Goal: Transaction & Acquisition: Purchase product/service

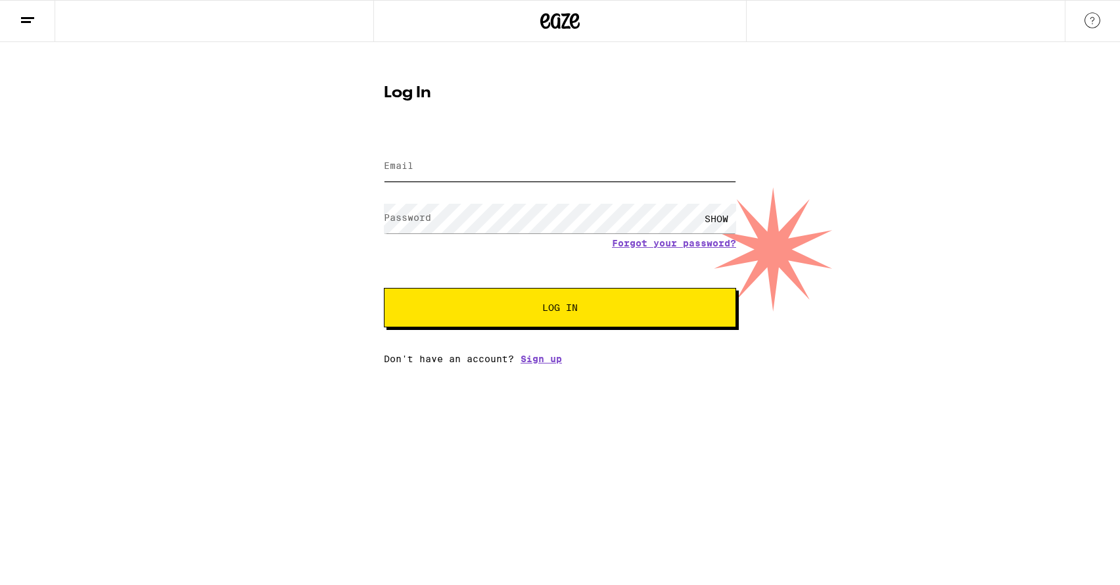
click at [424, 164] on input "Email" at bounding box center [560, 167] width 352 height 30
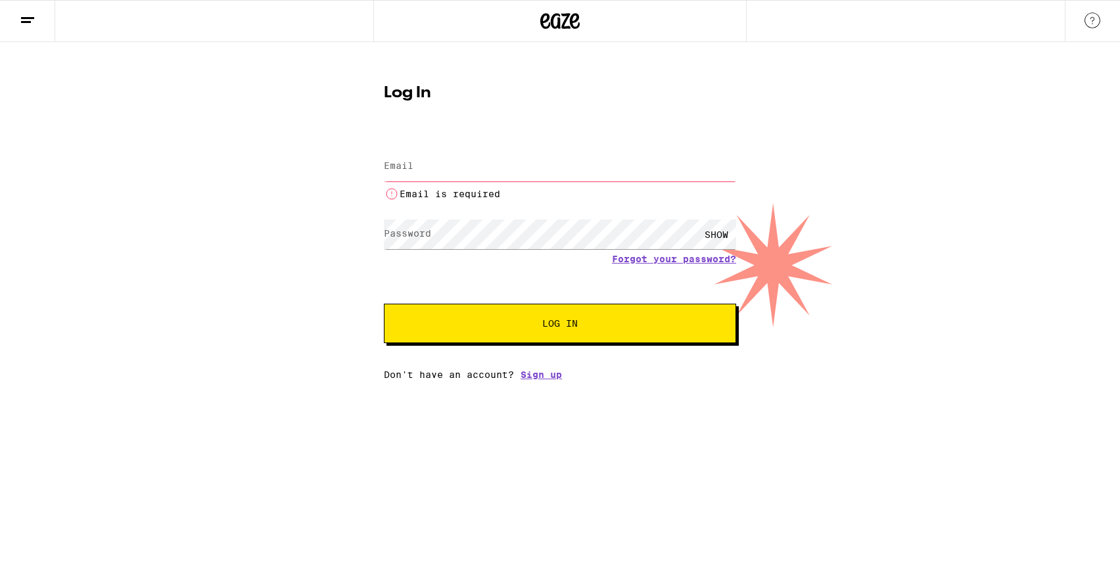
type input "[EMAIL_ADDRESS][DOMAIN_NAME]"
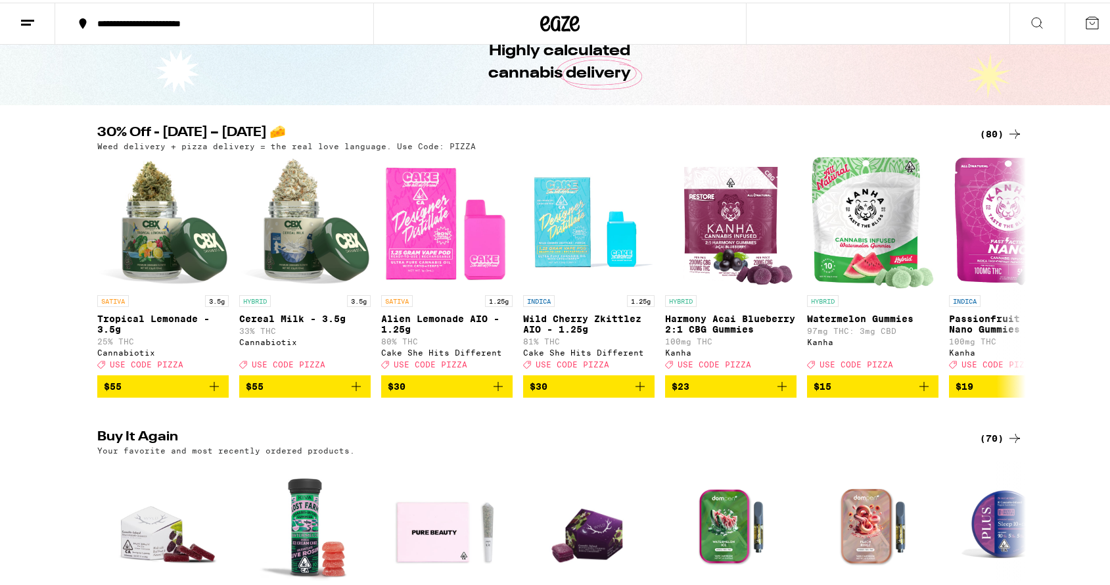
scroll to position [76, 0]
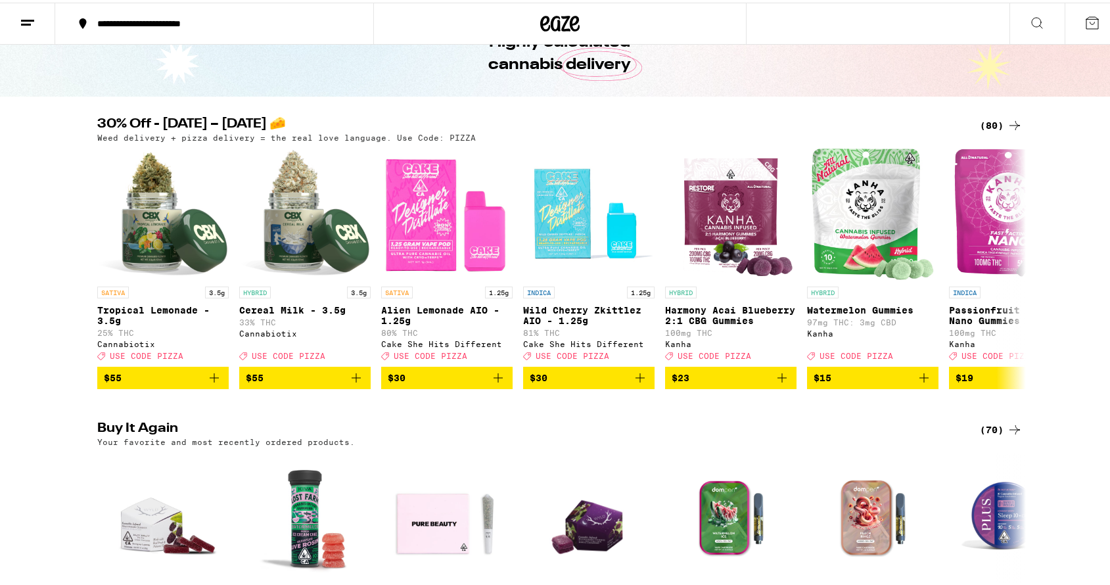
click at [991, 123] on div "(80)" at bounding box center [1001, 123] width 43 height 16
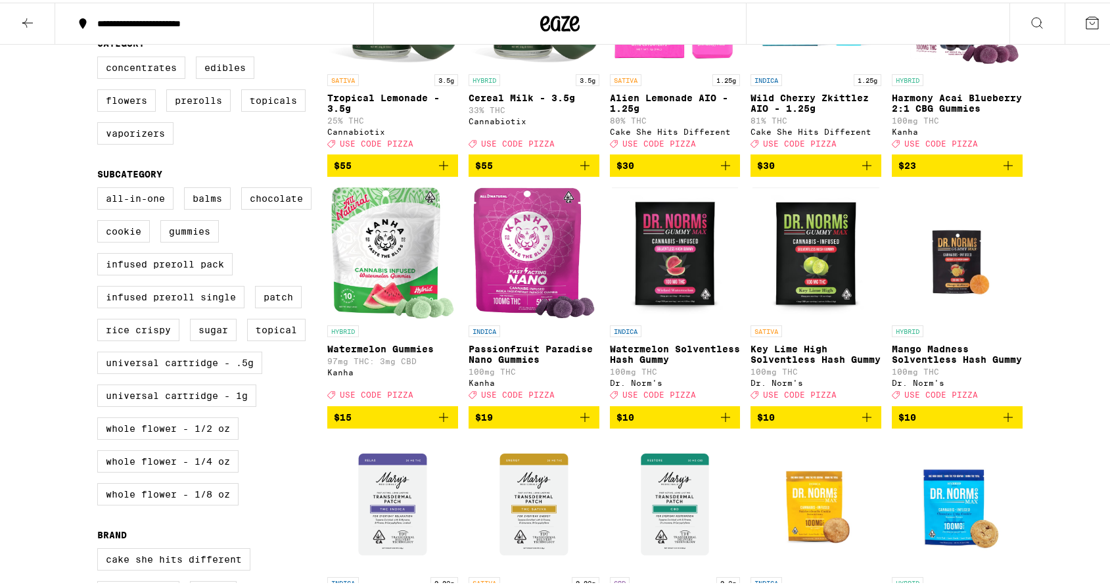
scroll to position [390, 0]
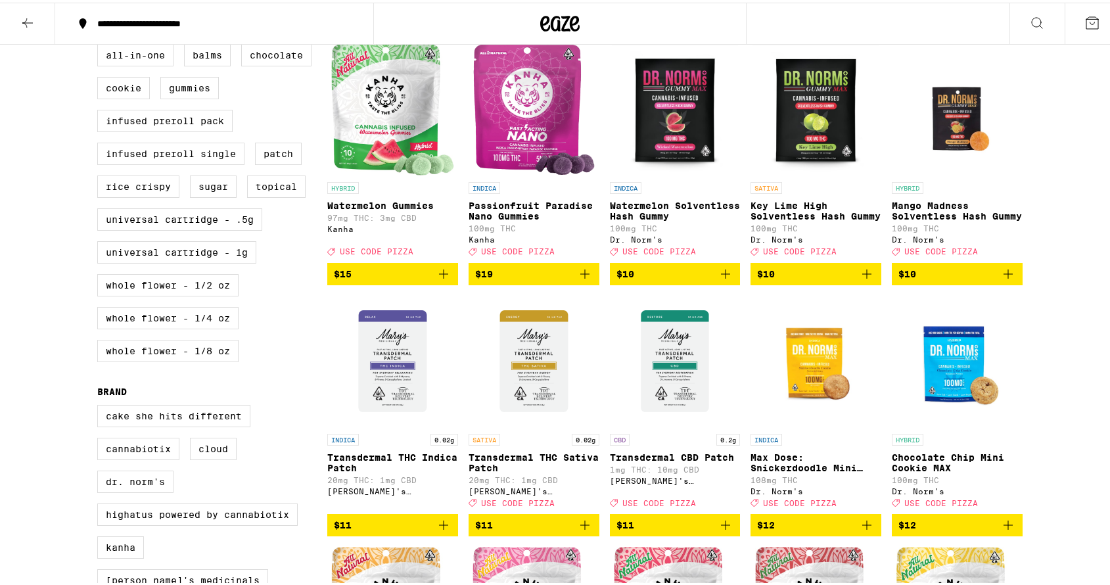
click at [442, 279] on icon "Add to bag" at bounding box center [444, 272] width 16 height 16
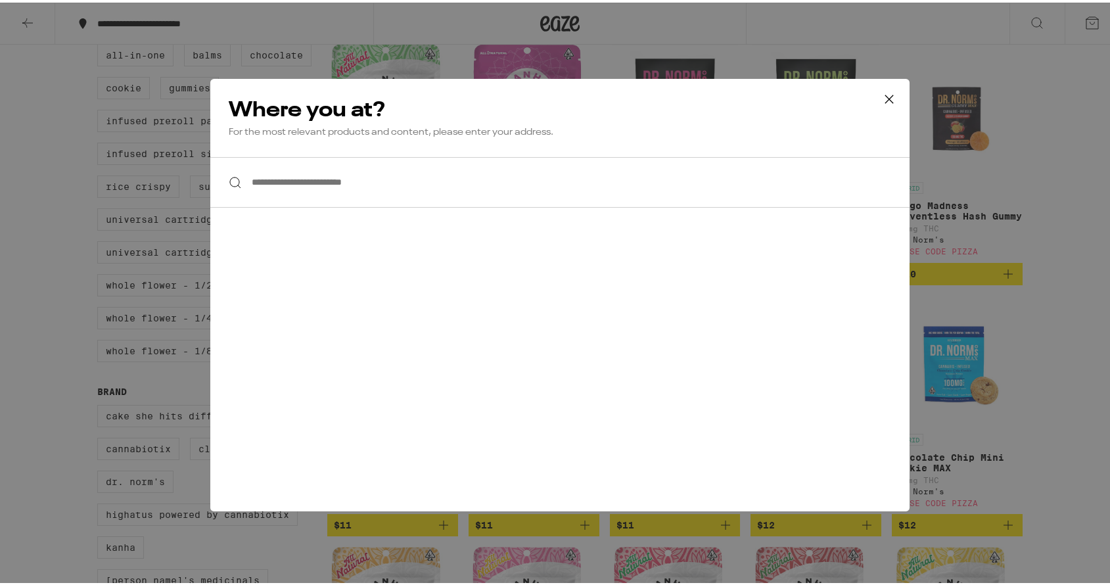
click at [342, 187] on input "**********" at bounding box center [559, 179] width 699 height 51
click at [880, 95] on icon at bounding box center [890, 97] width 20 height 20
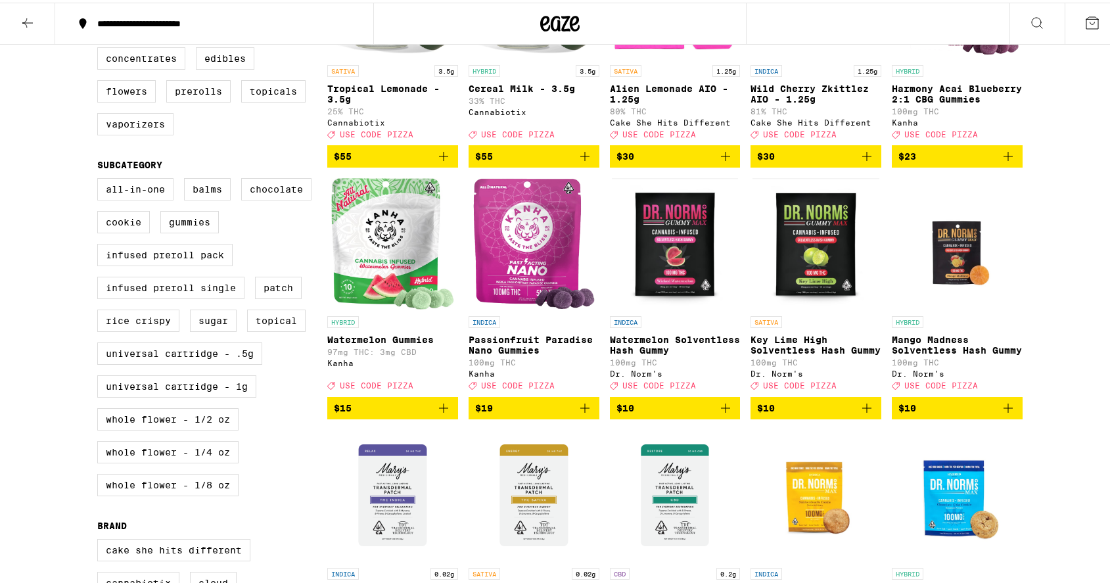
scroll to position [0, 0]
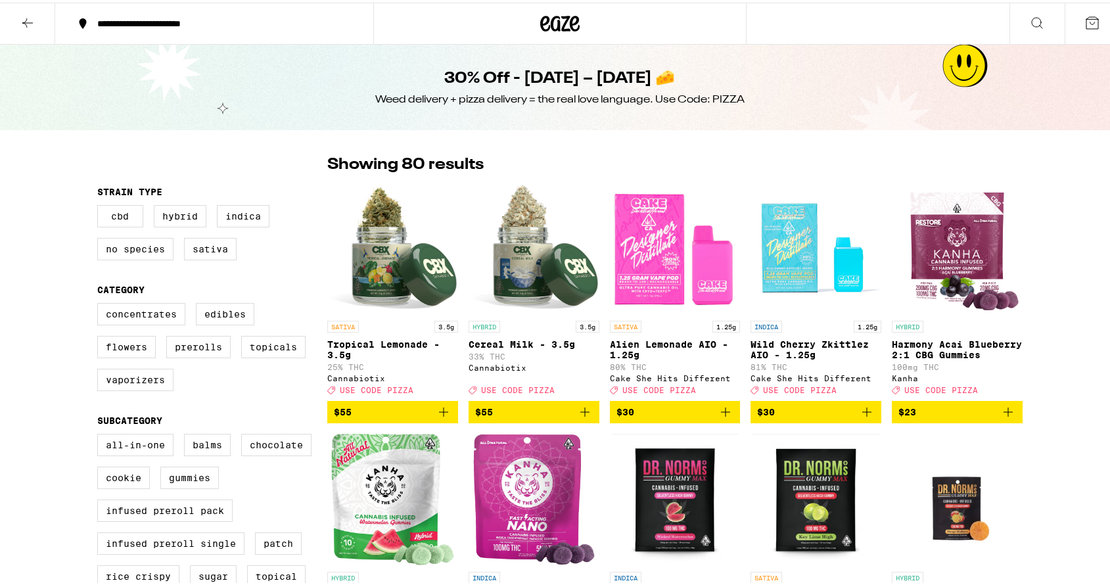
click at [40, 20] on button at bounding box center [27, 21] width 55 height 41
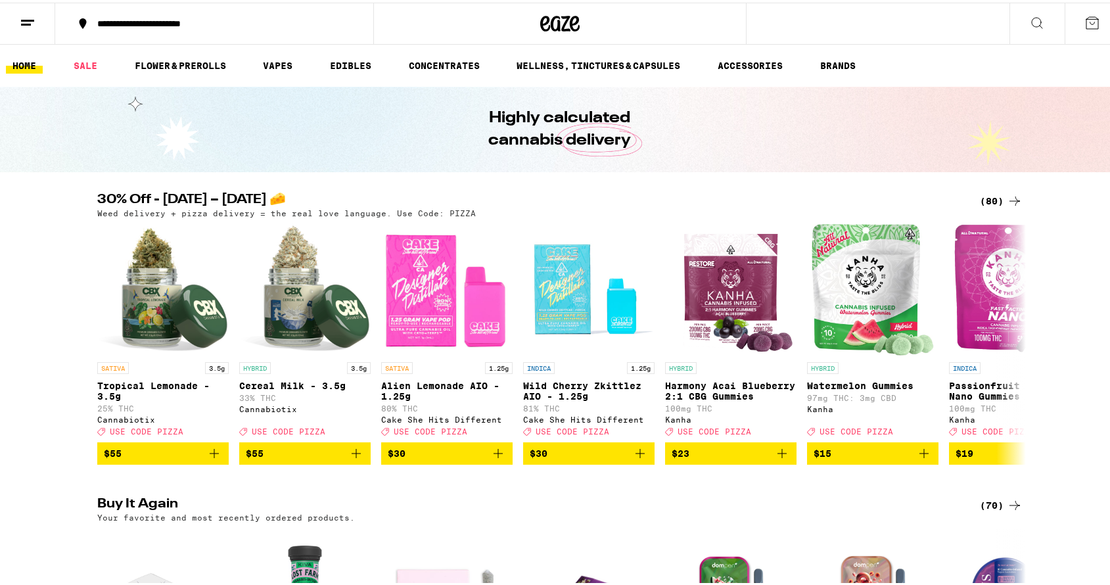
click at [27, 20] on icon at bounding box center [28, 20] width 16 height 16
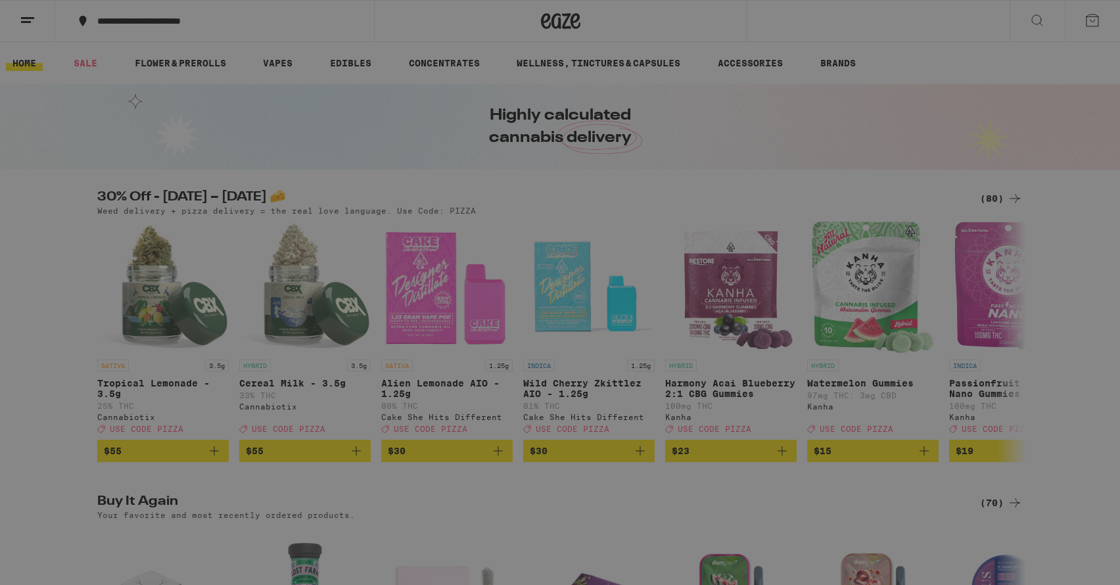
click at [125, 426] on link "Account" at bounding box center [182, 425] width 231 height 16
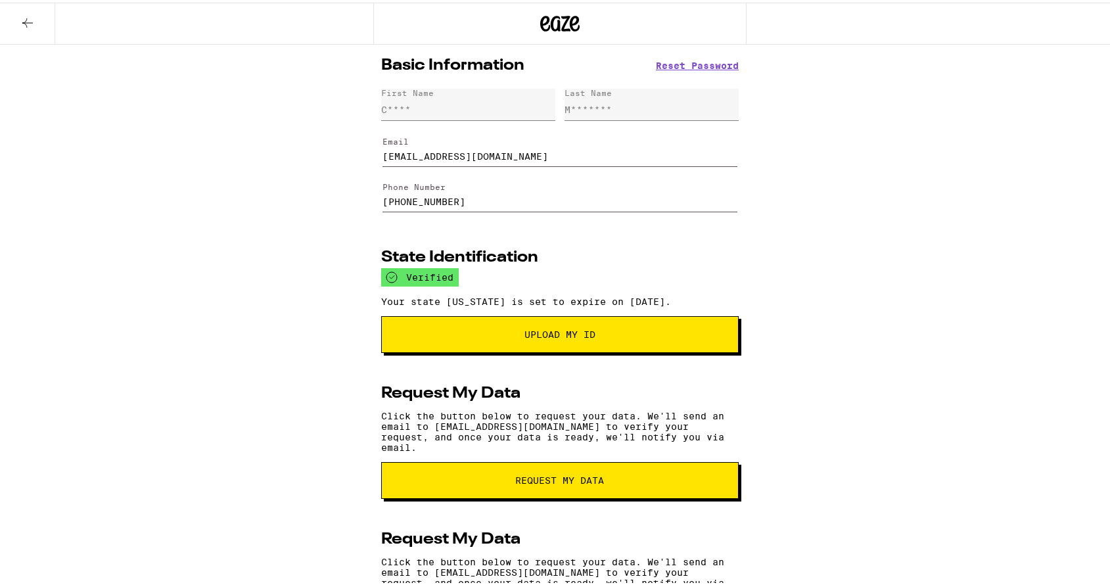
click at [33, 13] on icon at bounding box center [28, 20] width 16 height 16
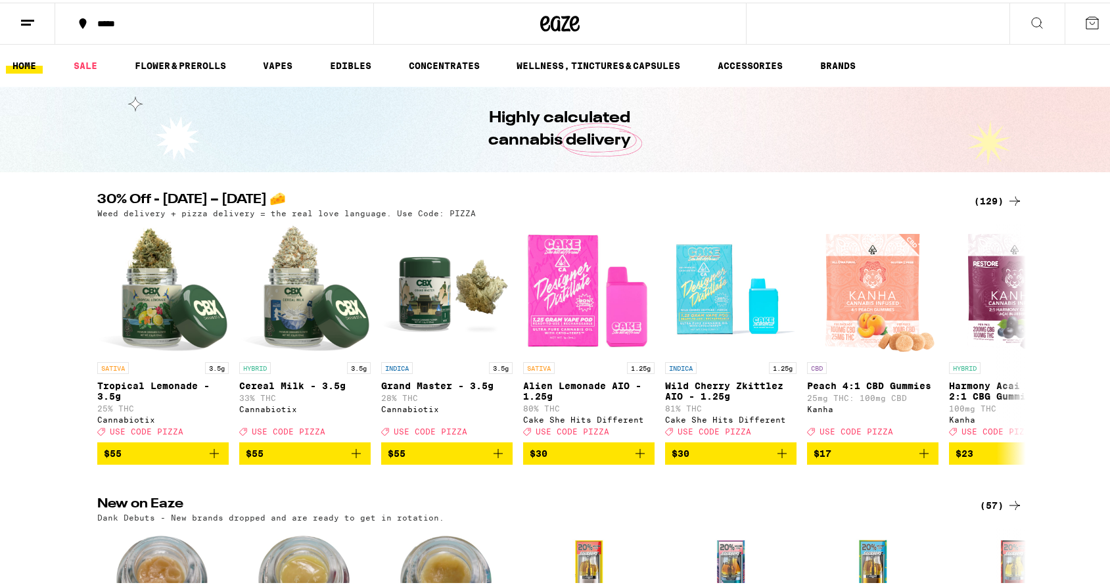
click at [183, 20] on div "*****" at bounding box center [221, 20] width 260 height 9
click at [308, 184] on div "**********" at bounding box center [560, 292] width 1120 height 585
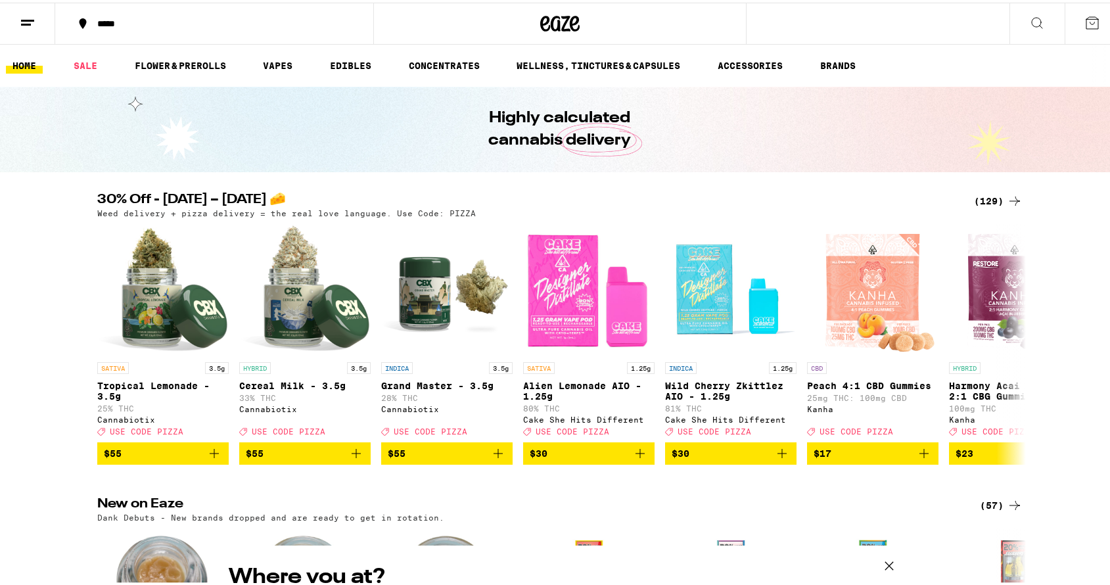
scroll to position [51, 0]
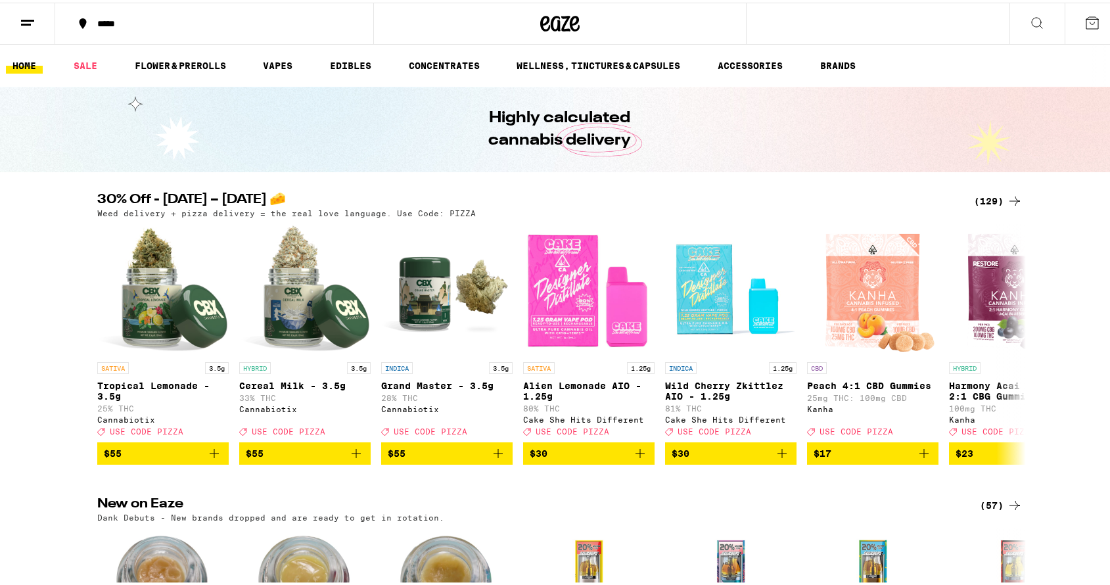
click at [981, 200] on div "**********" at bounding box center [560, 292] width 1120 height 585
click at [985, 200] on div "(129)" at bounding box center [998, 199] width 49 height 16
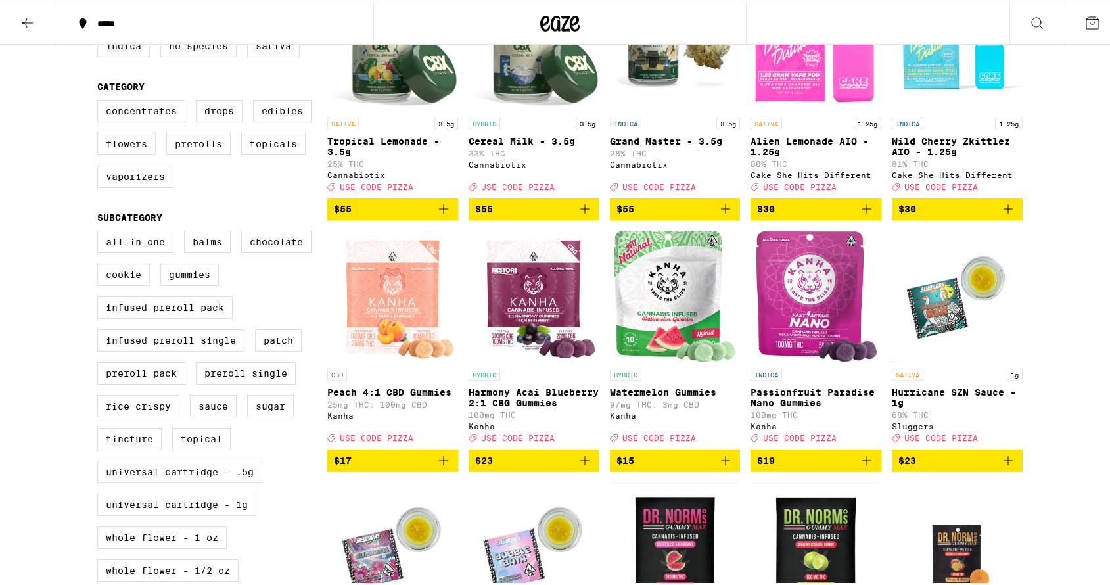
scroll to position [250, 0]
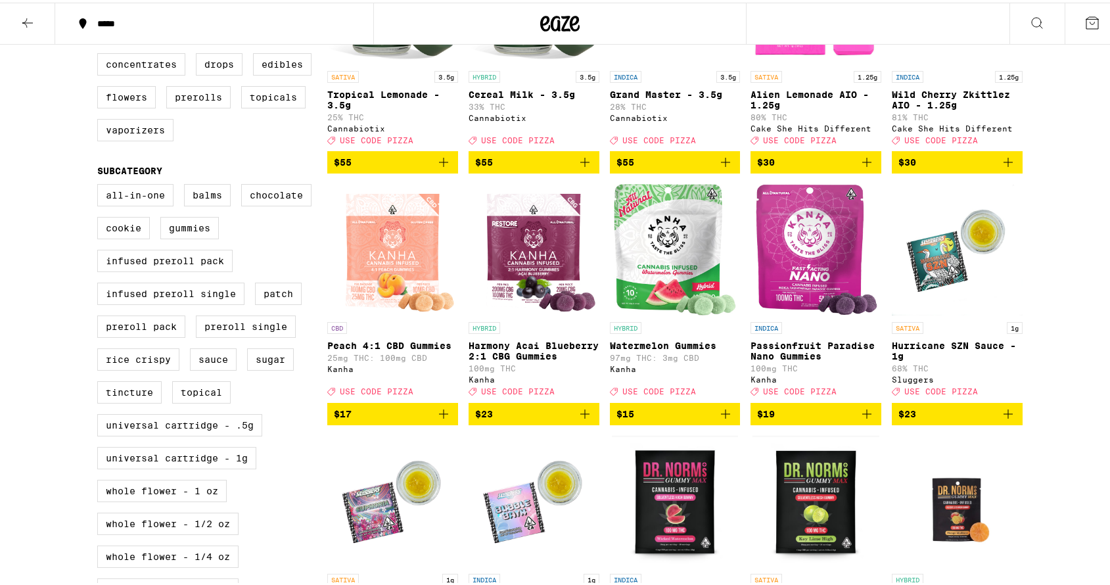
click at [721, 419] on icon "Add to bag" at bounding box center [726, 412] width 16 height 16
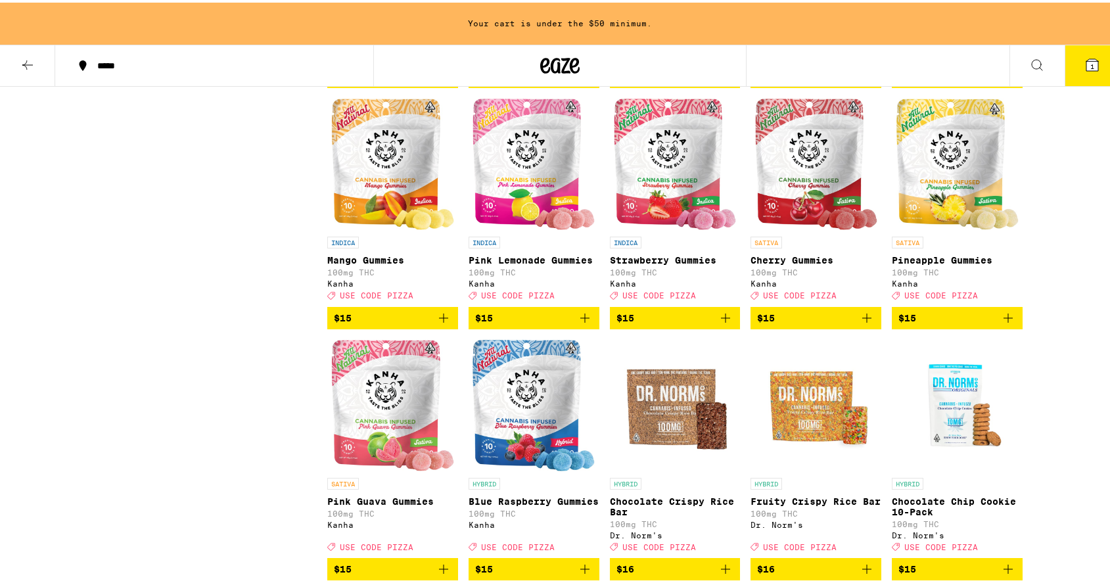
scroll to position [1408, 0]
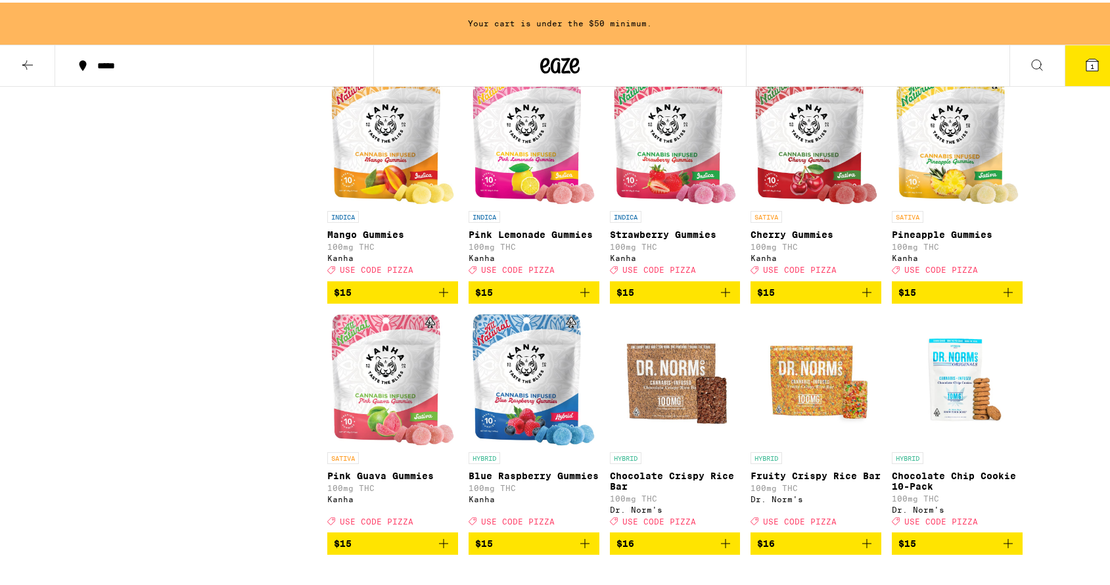
click at [718, 298] on icon "Add to bag" at bounding box center [726, 290] width 16 height 16
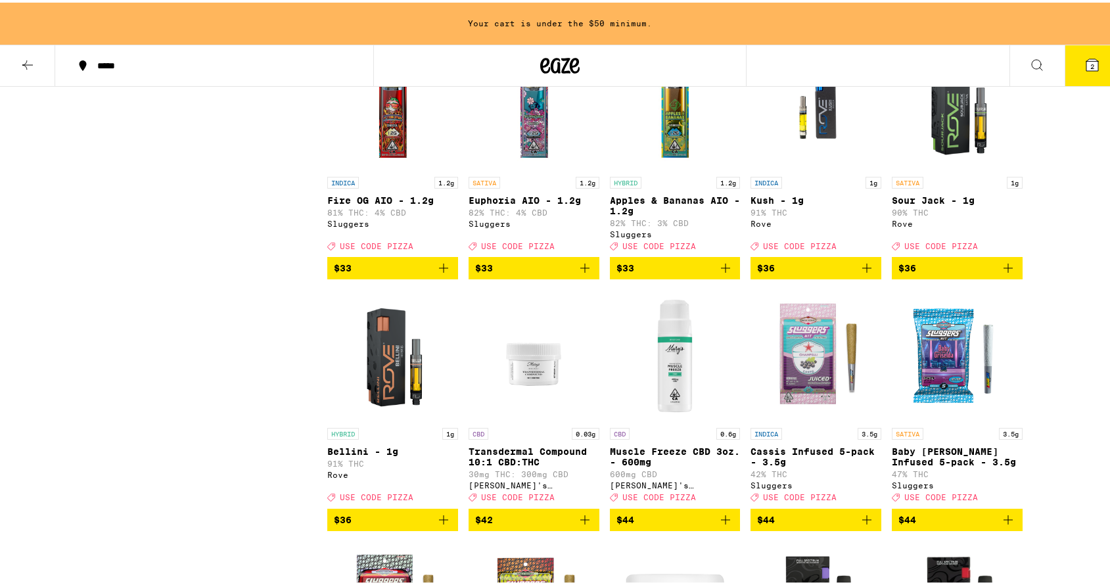
scroll to position [4966, 0]
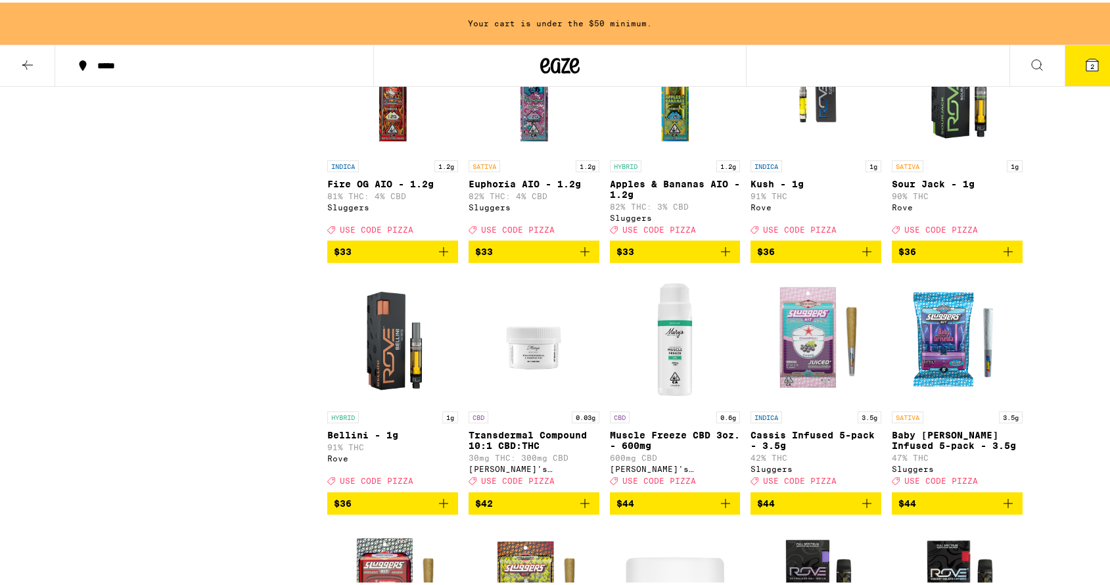
click at [863, 257] on icon "Add to bag" at bounding box center [867, 249] width 16 height 16
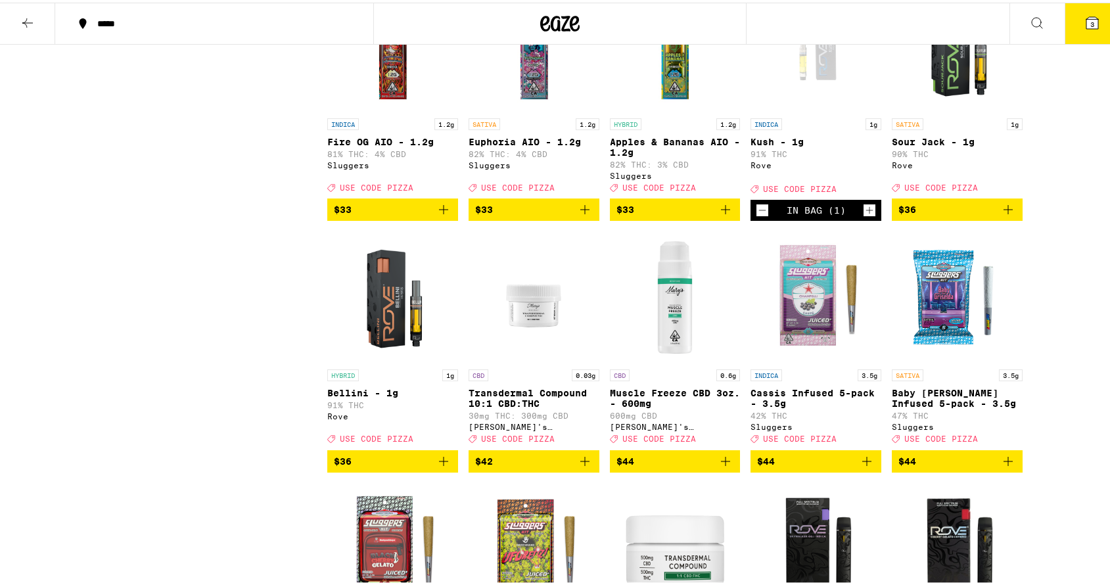
scroll to position [4924, 0]
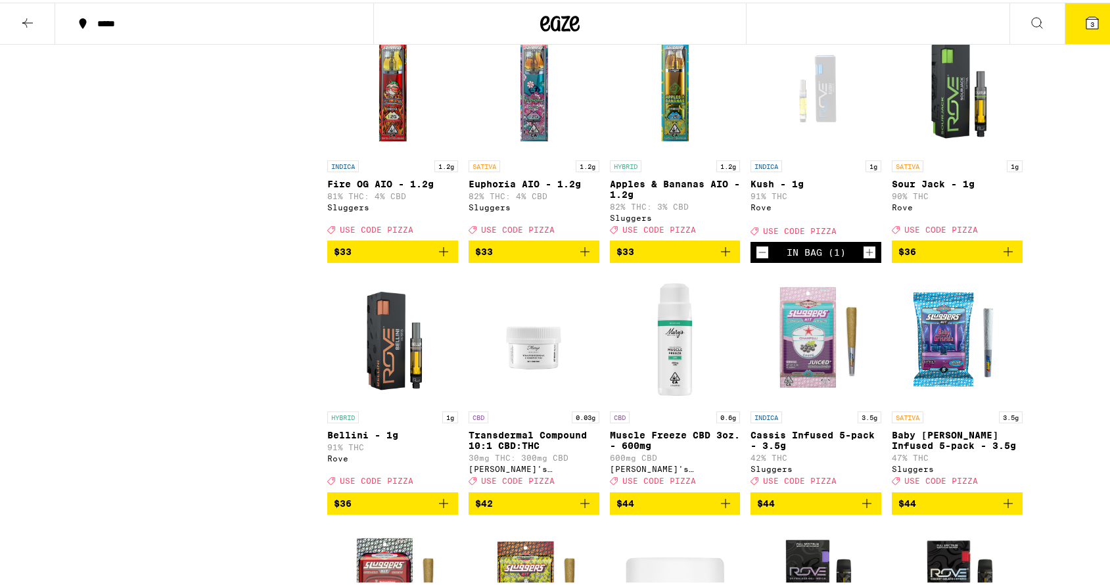
click at [1000, 257] on icon "Add to bag" at bounding box center [1008, 249] width 16 height 16
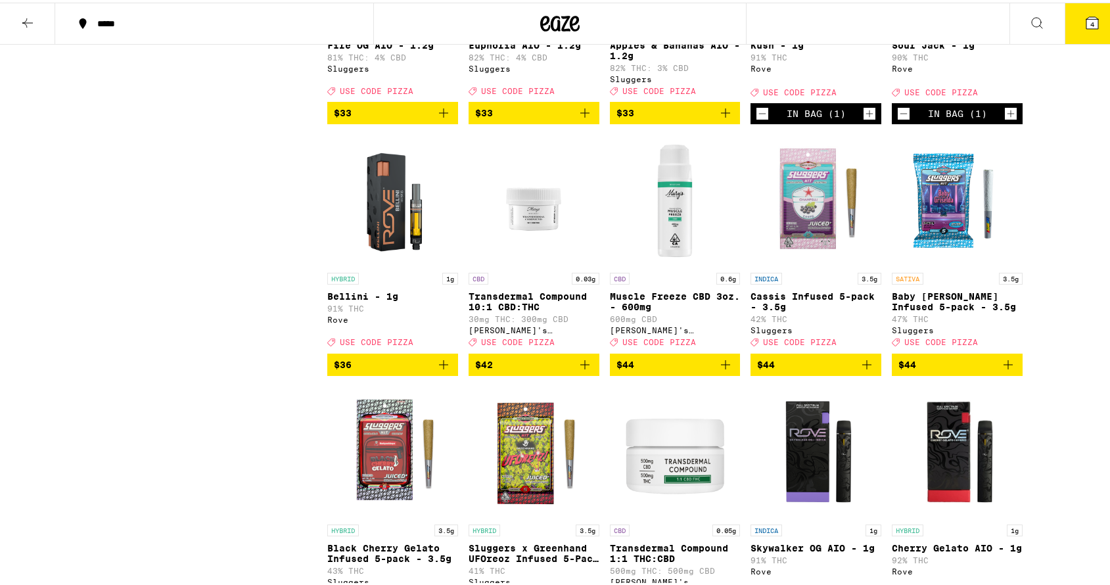
scroll to position [5054, 0]
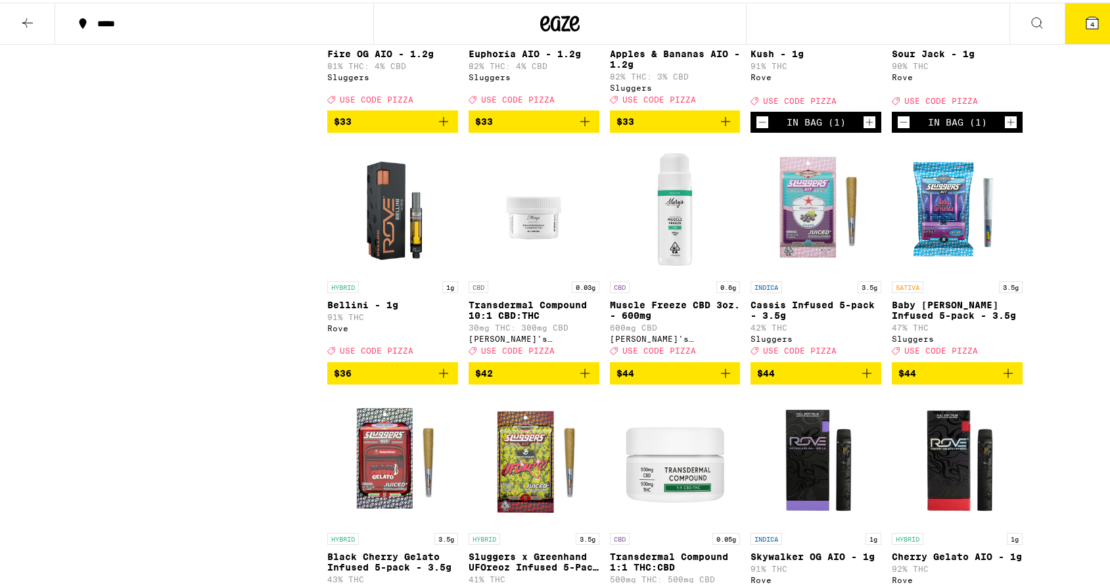
click at [901, 128] on icon "Decrement" at bounding box center [904, 120] width 12 height 16
click at [438, 379] on icon "Add to bag" at bounding box center [444, 371] width 16 height 16
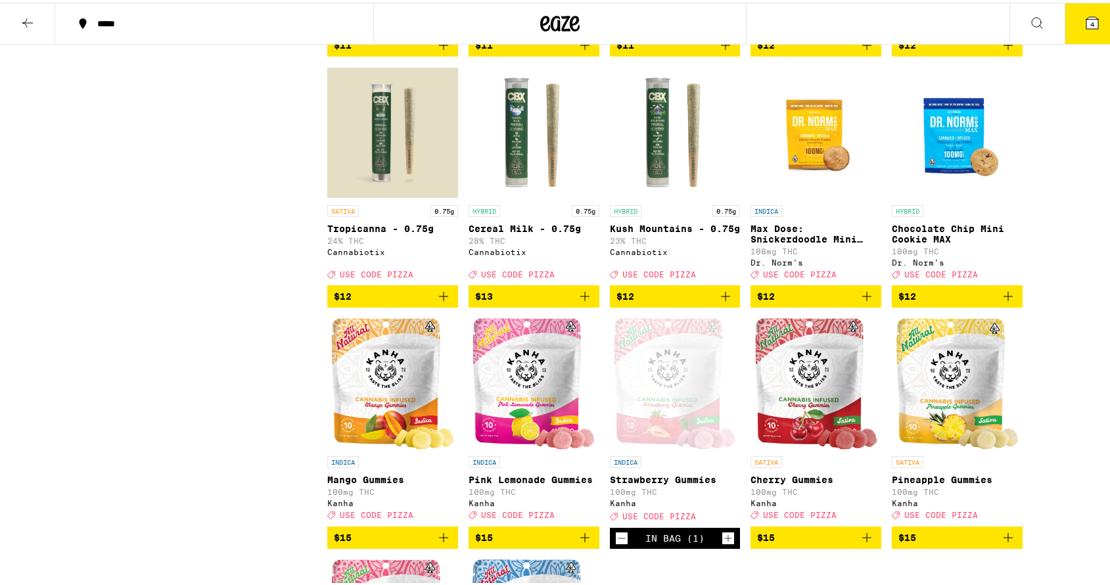
scroll to position [1274, 0]
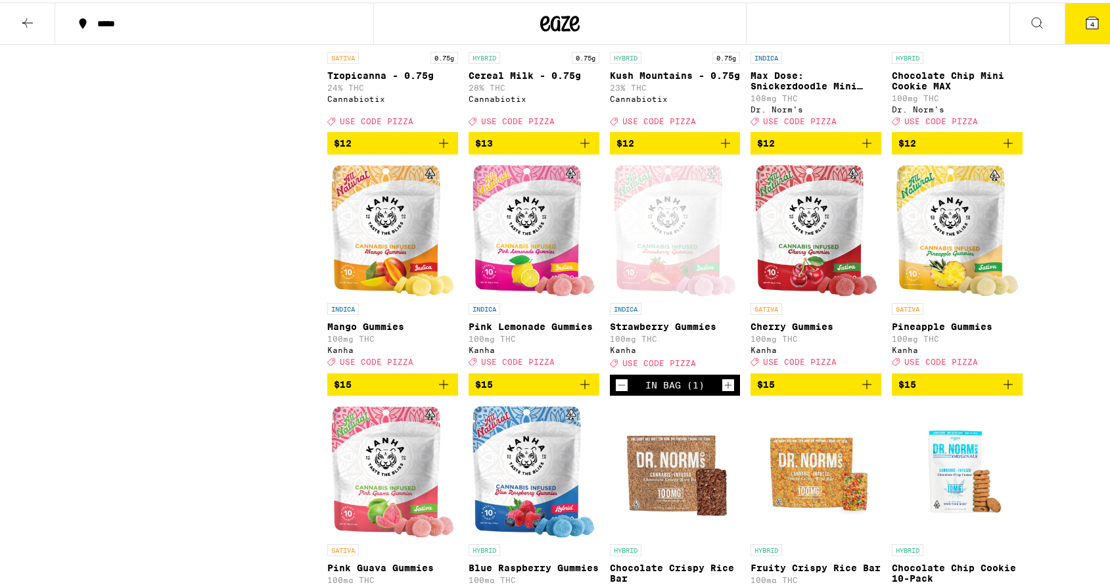
click at [442, 390] on icon "Add to bag" at bounding box center [444, 382] width 16 height 16
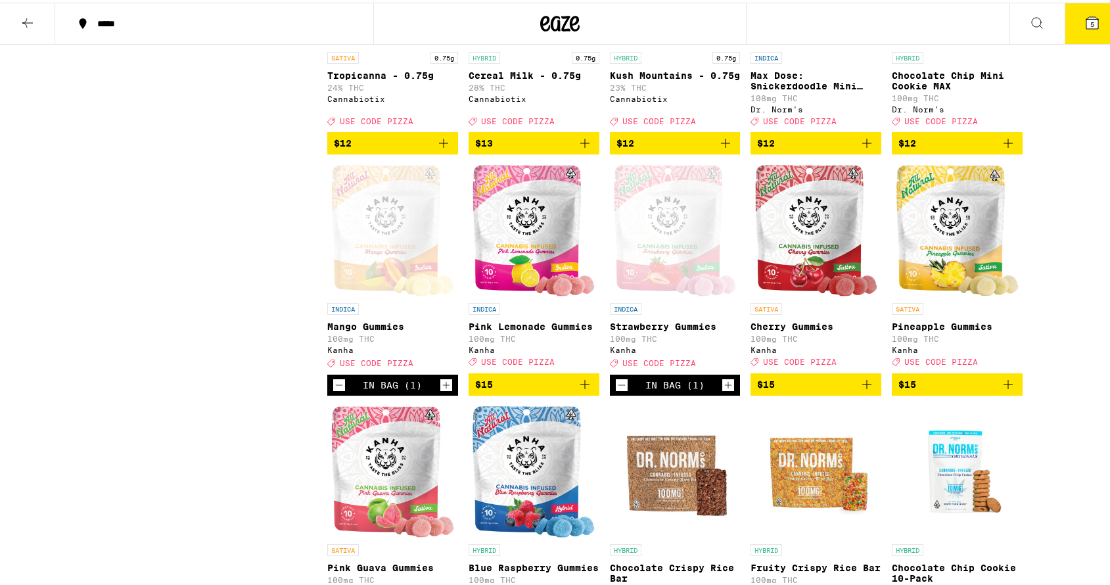
click at [580, 390] on icon "Add to bag" at bounding box center [585, 382] width 16 height 16
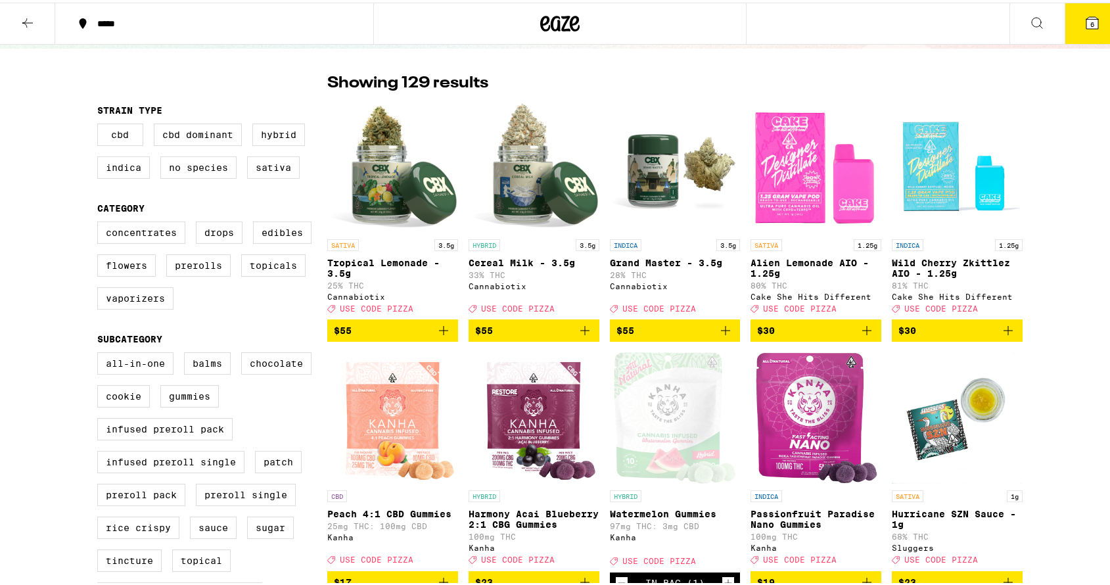
scroll to position [0, 0]
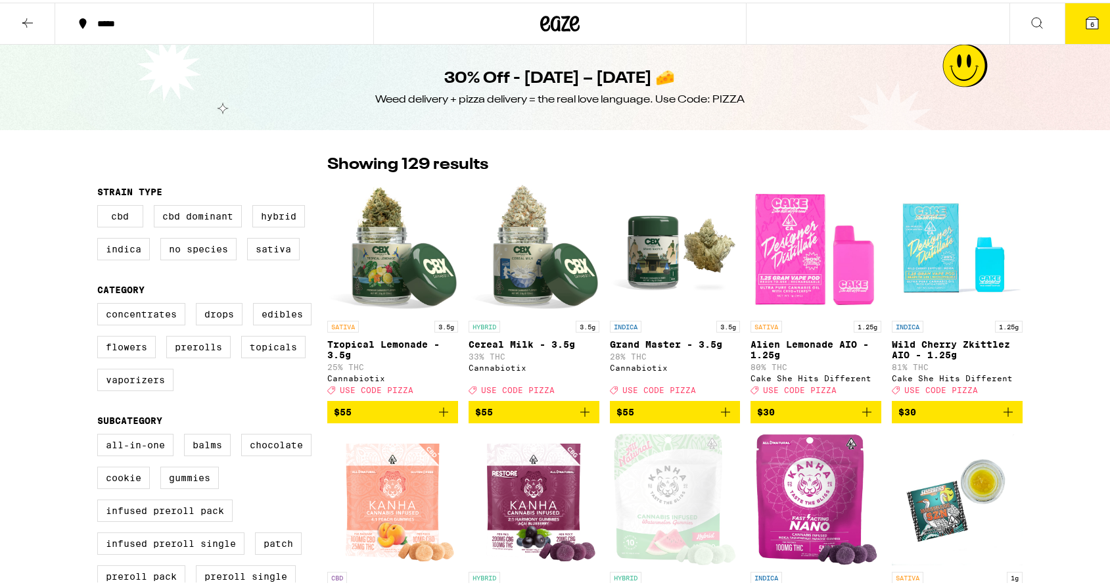
click at [1087, 21] on icon at bounding box center [1093, 20] width 12 height 12
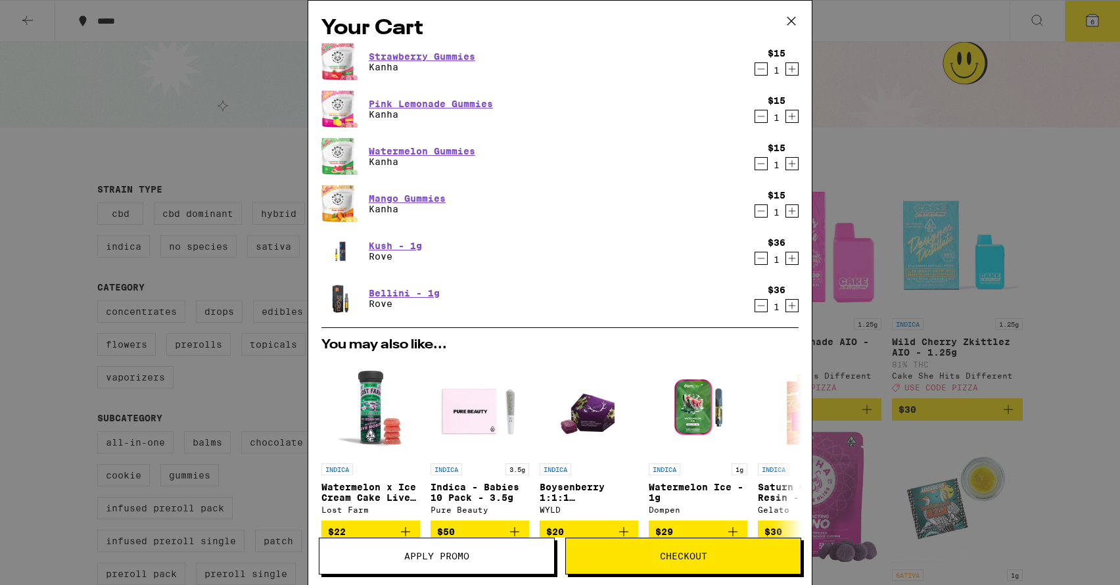
click at [795, 18] on icon at bounding box center [792, 21] width 20 height 20
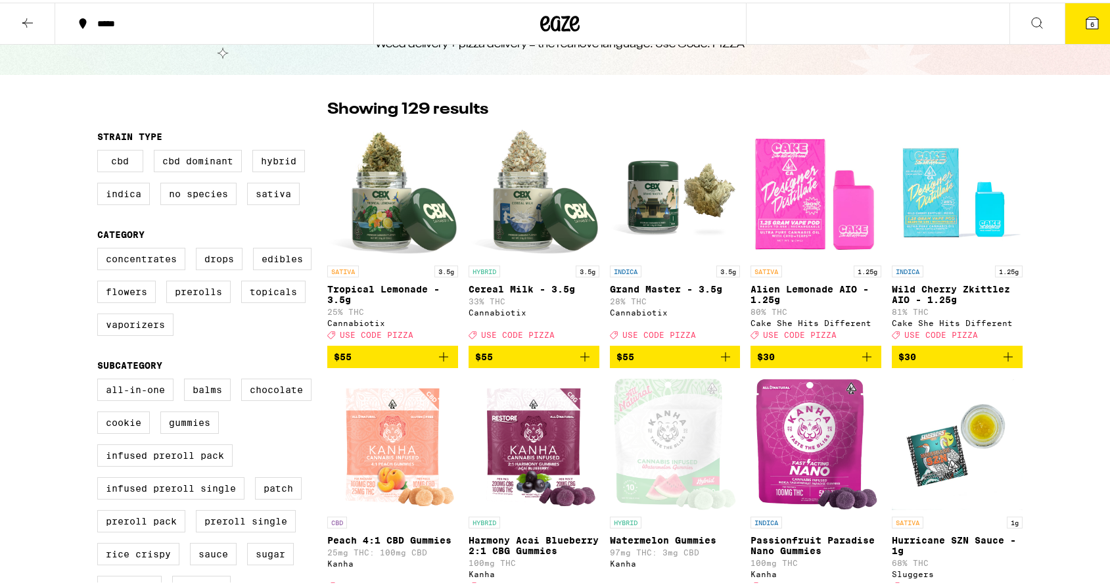
scroll to position [72, 0]
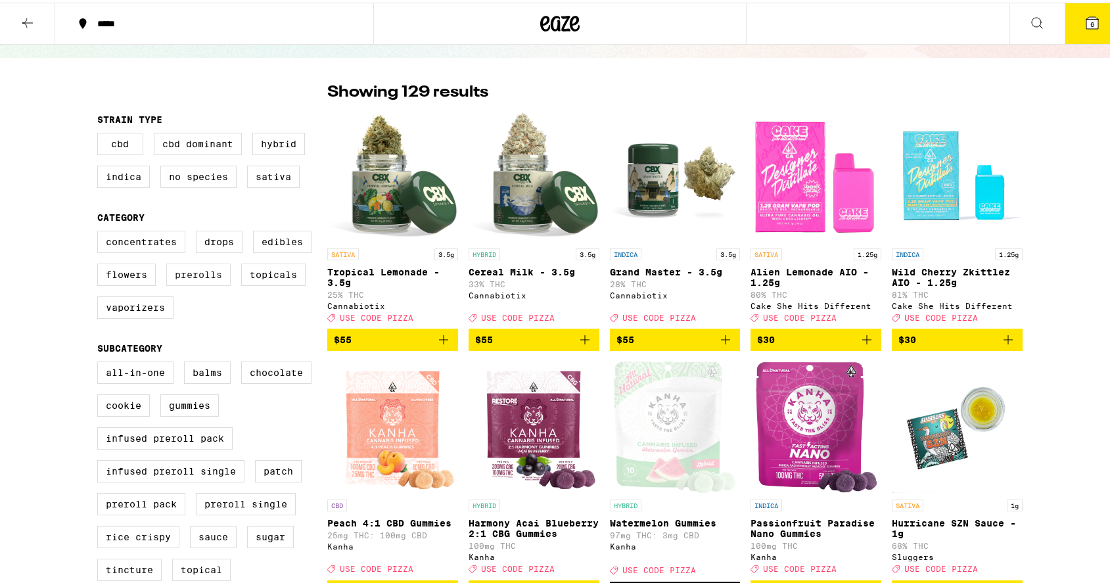
click at [181, 279] on label "Prerolls" at bounding box center [198, 272] width 64 height 22
click at [101, 231] on input "Prerolls" at bounding box center [100, 230] width 1 height 1
checkbox input "true"
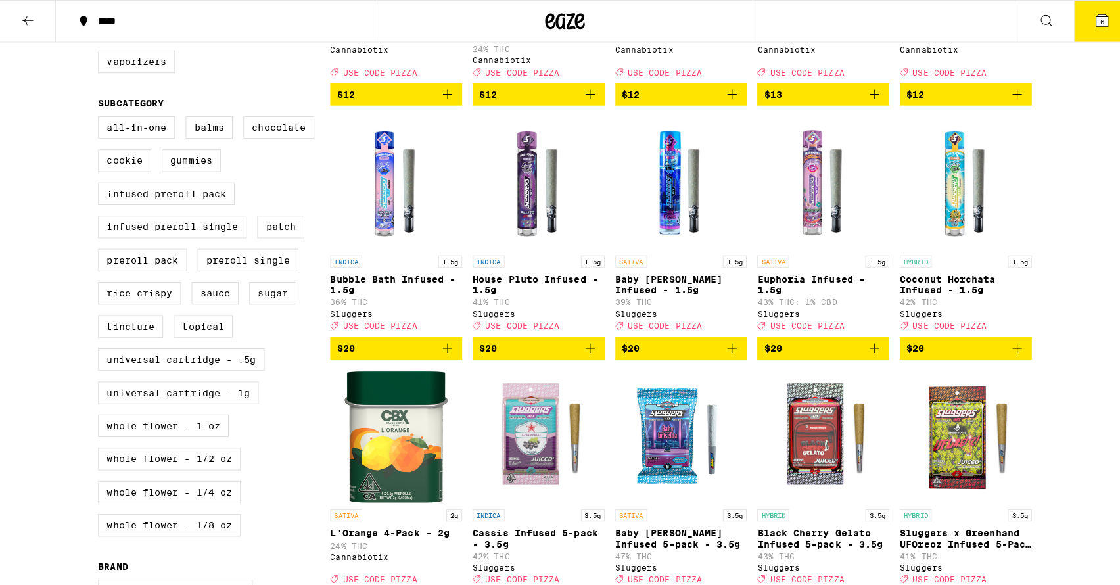
scroll to position [395, 0]
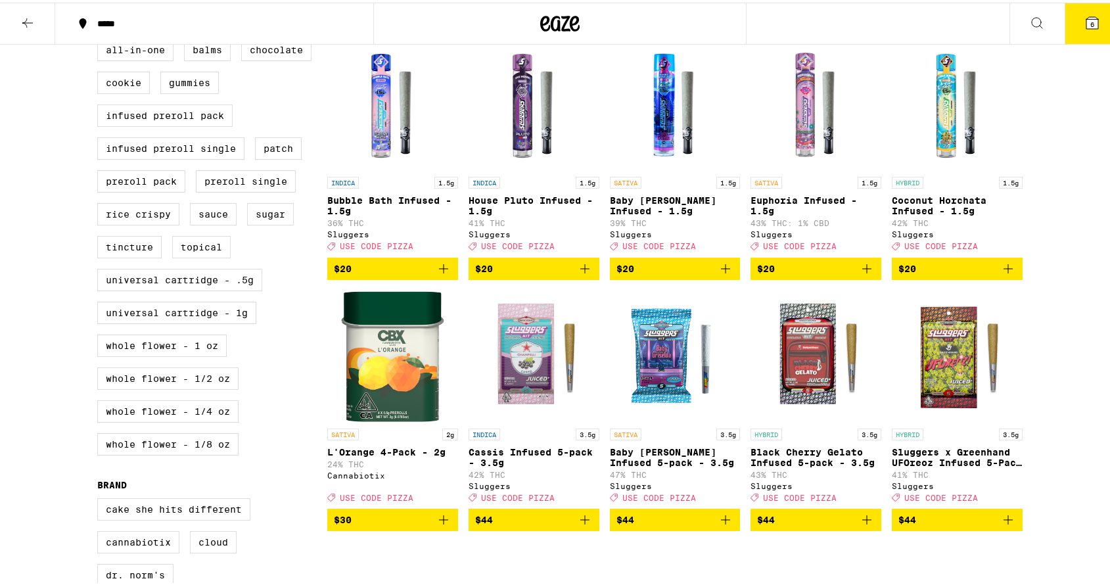
click at [1075, 30] on button "6" at bounding box center [1092, 21] width 55 height 41
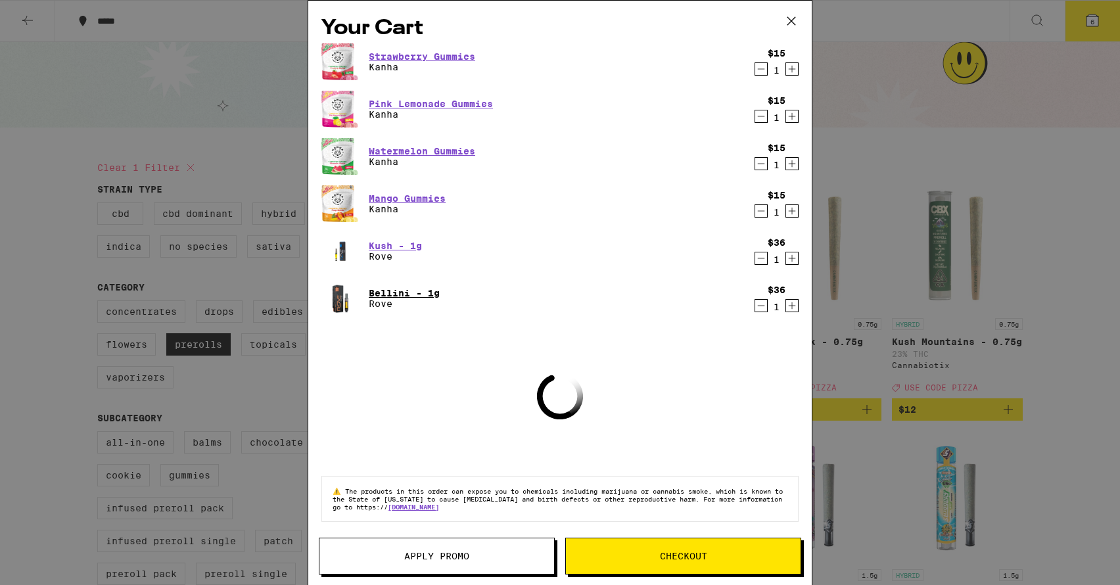
click at [390, 293] on link "Bellini - 1g" at bounding box center [404, 293] width 71 height 11
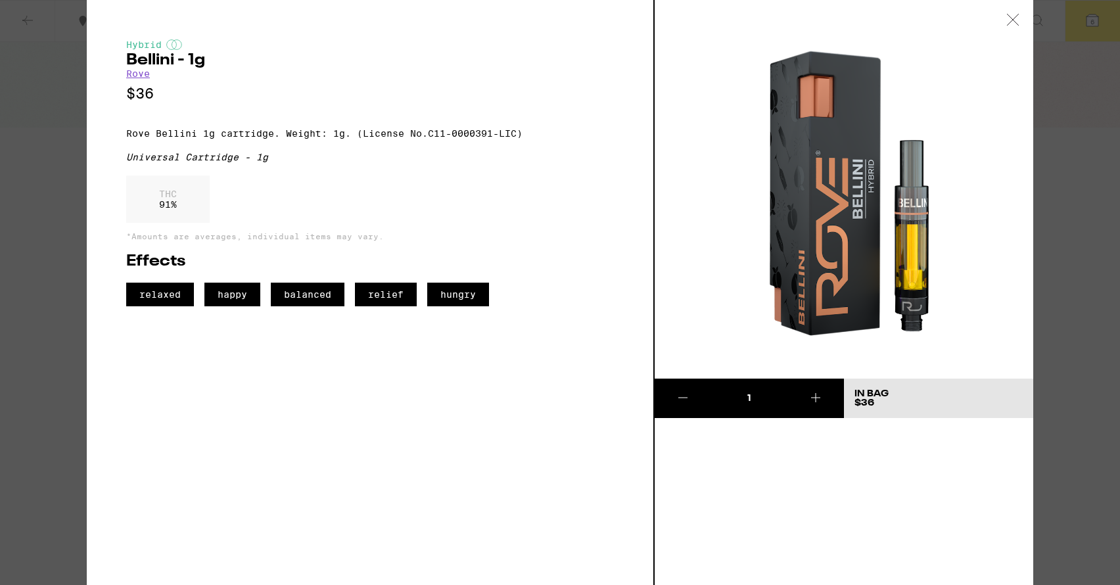
click at [385, 288] on div "Effects relaxed happy balanced relief hungry" at bounding box center [370, 280] width 488 height 53
click at [692, 74] on img at bounding box center [844, 189] width 379 height 379
click at [1012, 16] on icon at bounding box center [1012, 20] width 13 height 12
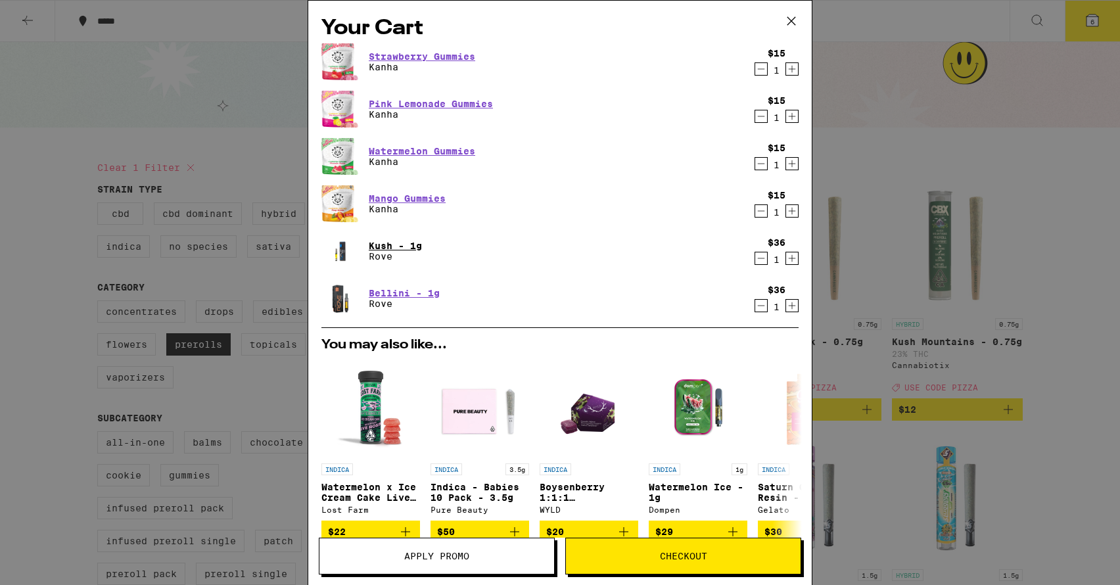
click at [388, 245] on link "Kush - 1g" at bounding box center [395, 246] width 53 height 11
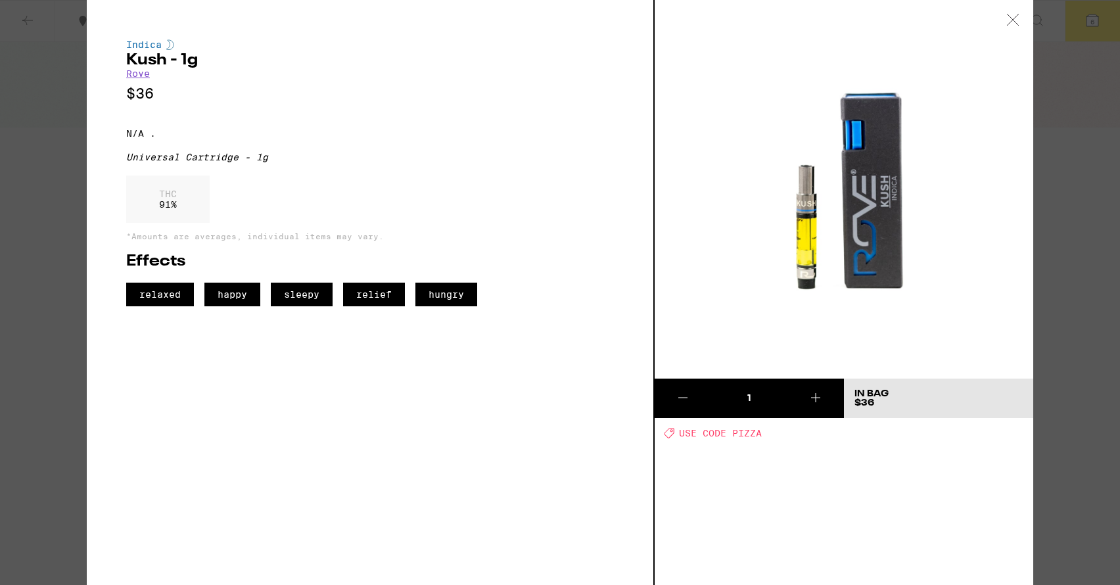
click at [1014, 11] on div at bounding box center [1013, 20] width 41 height 41
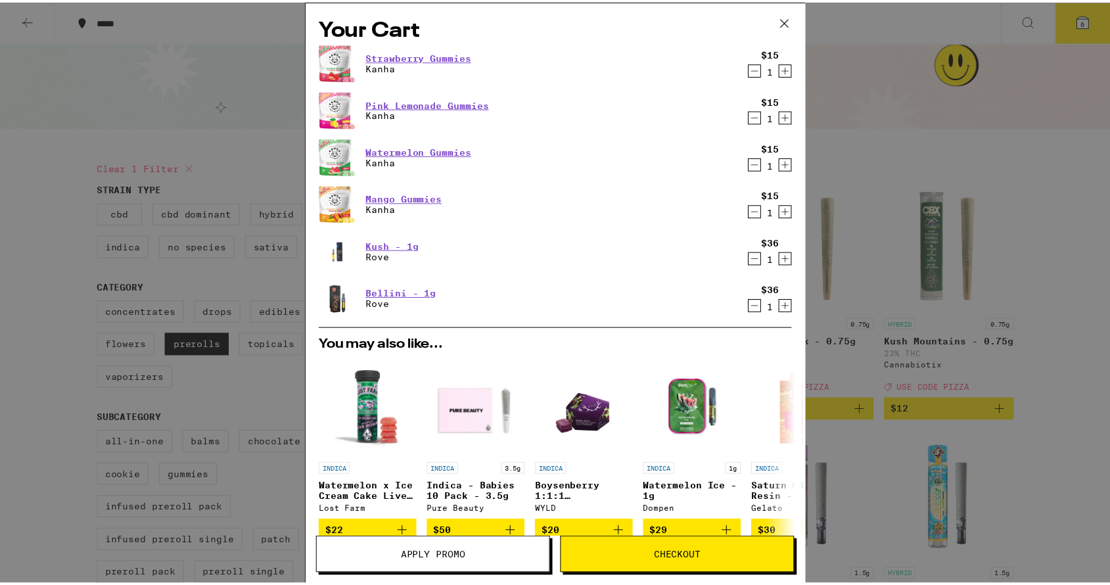
scroll to position [197, 0]
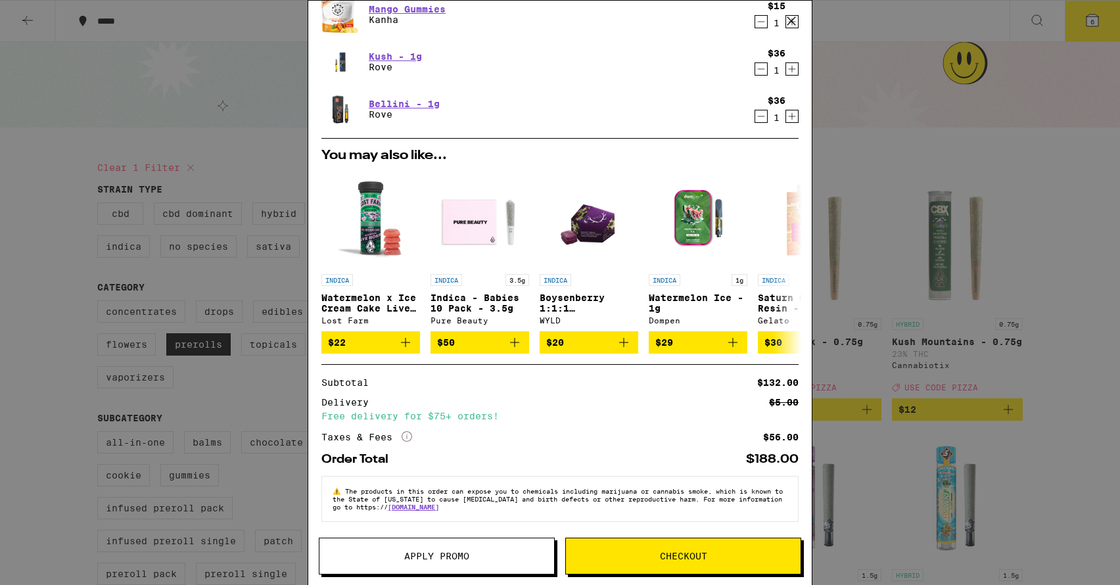
click at [407, 557] on span "Apply Promo" at bounding box center [436, 556] width 65 height 9
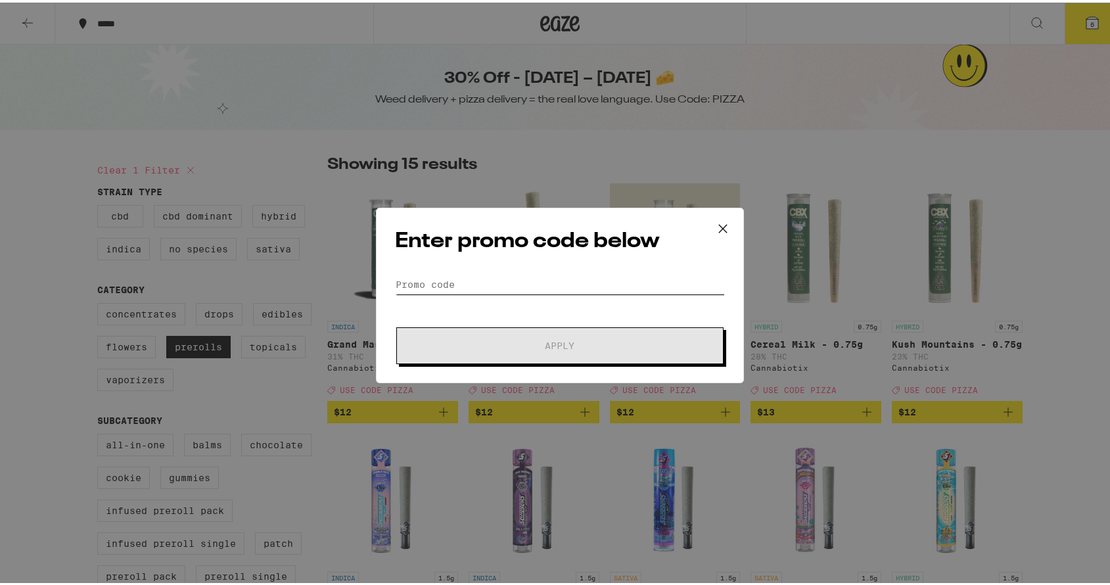
click at [502, 281] on input "Promo Code" at bounding box center [560, 282] width 330 height 20
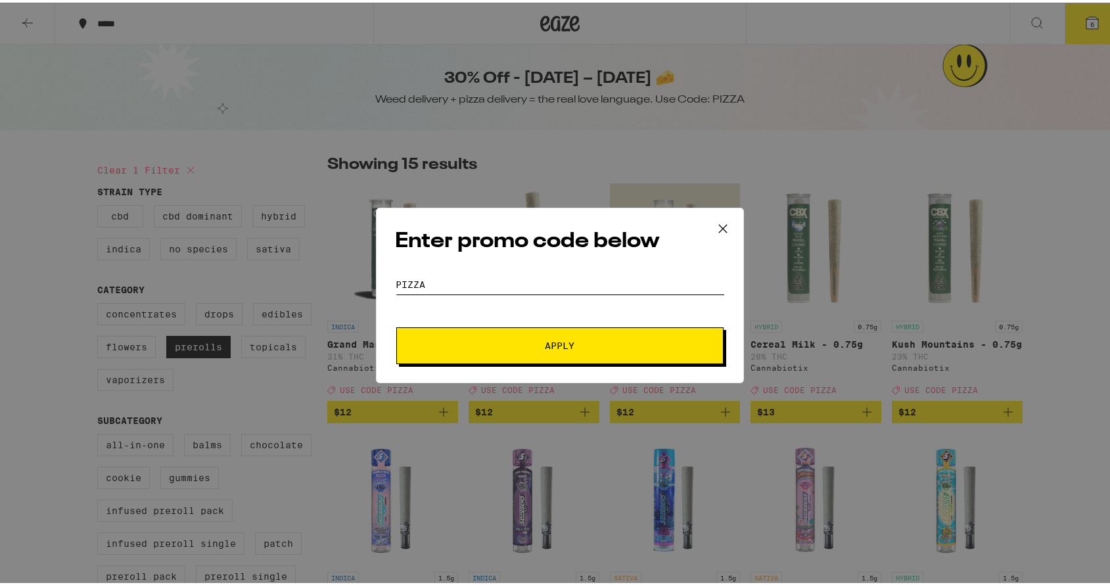
type input "PIZZA"
click at [525, 339] on span "Apply" at bounding box center [560, 343] width 237 height 9
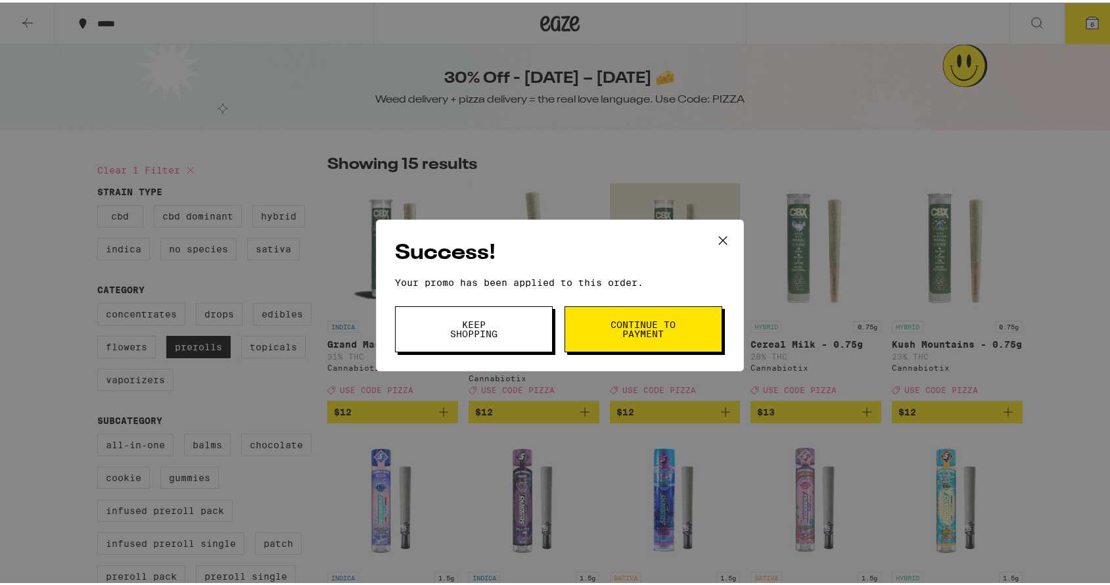
click at [669, 318] on span "Continue to payment" at bounding box center [643, 326] width 67 height 18
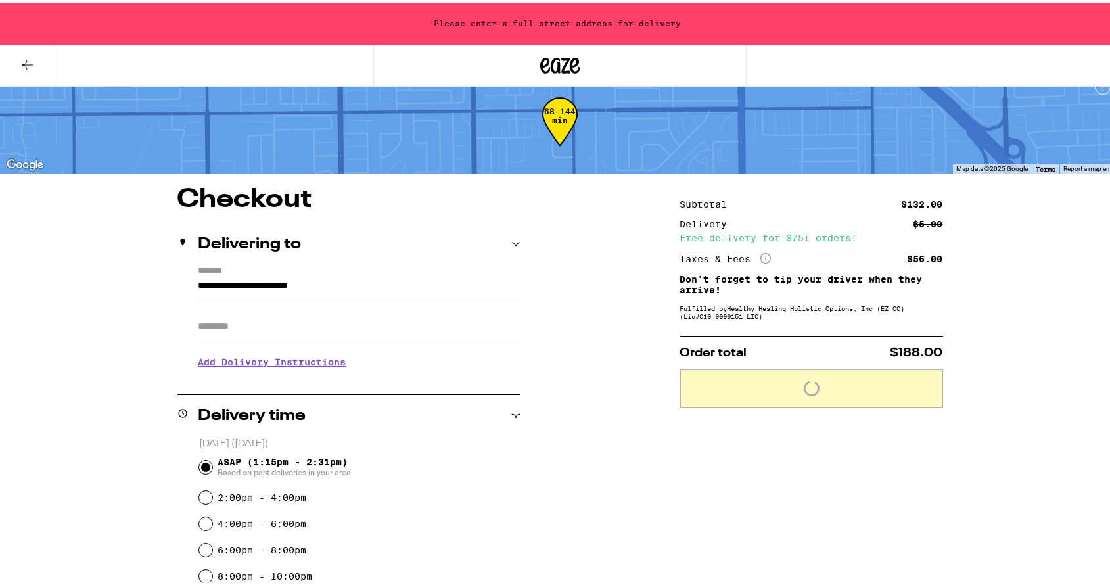
scroll to position [26, 0]
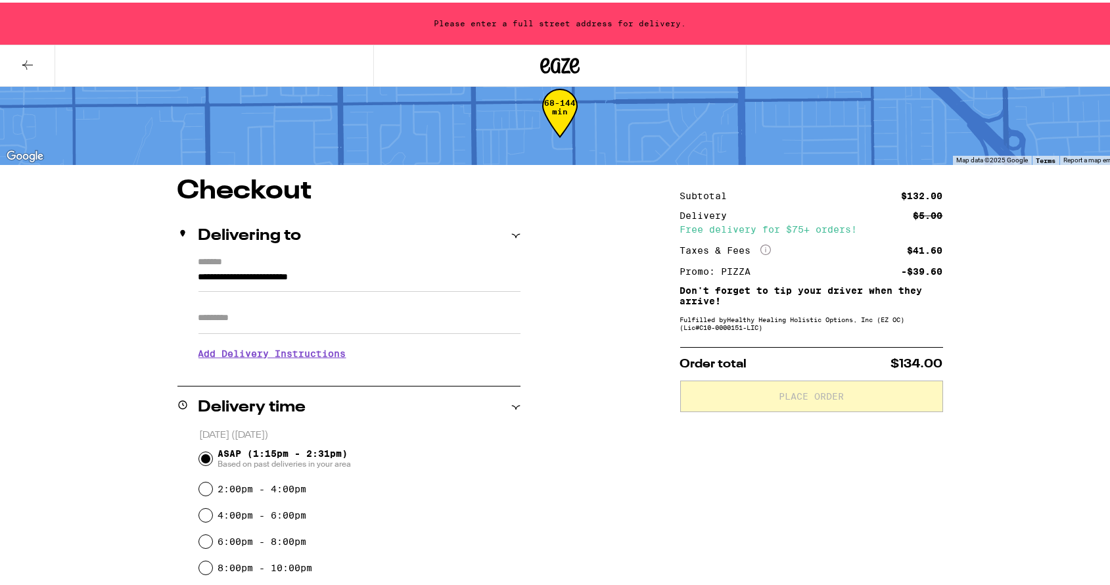
click at [214, 273] on input "**********" at bounding box center [360, 278] width 322 height 22
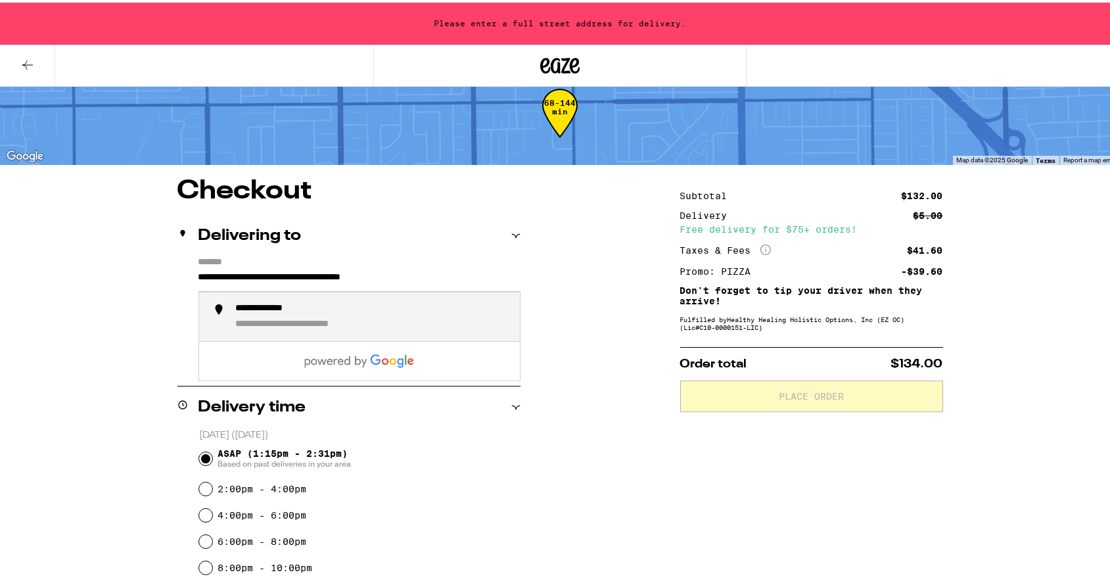
click at [252, 310] on div "**********" at bounding box center [277, 306] width 83 height 12
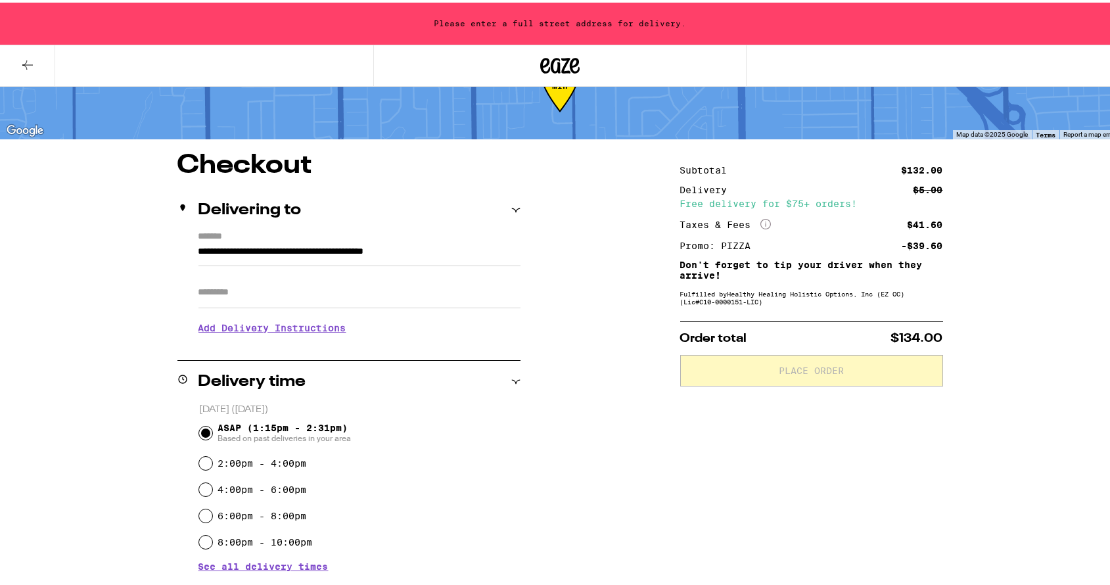
type input "**********"
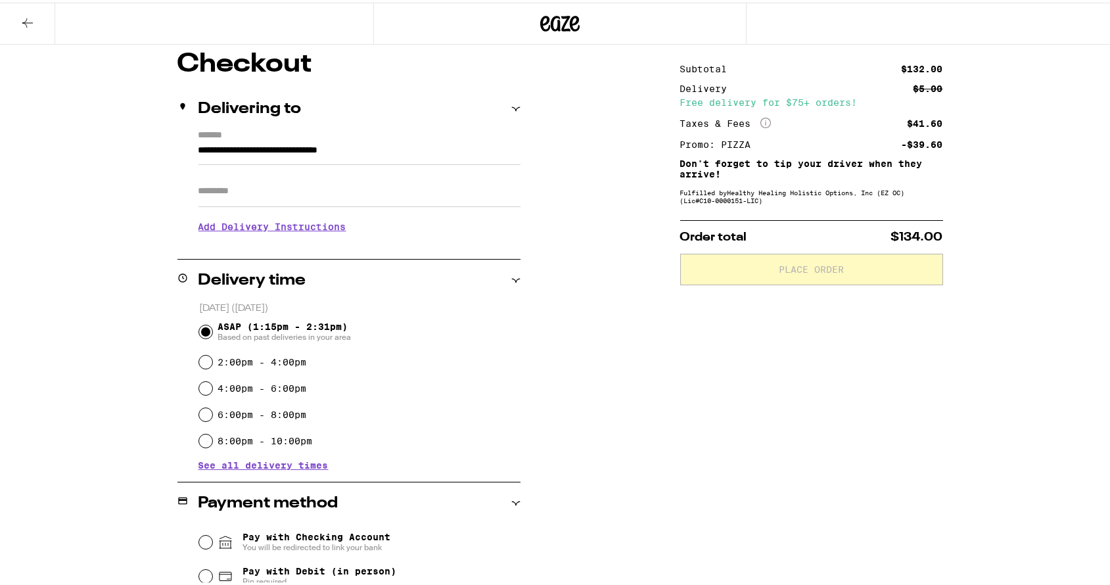
scroll to position [199, 0]
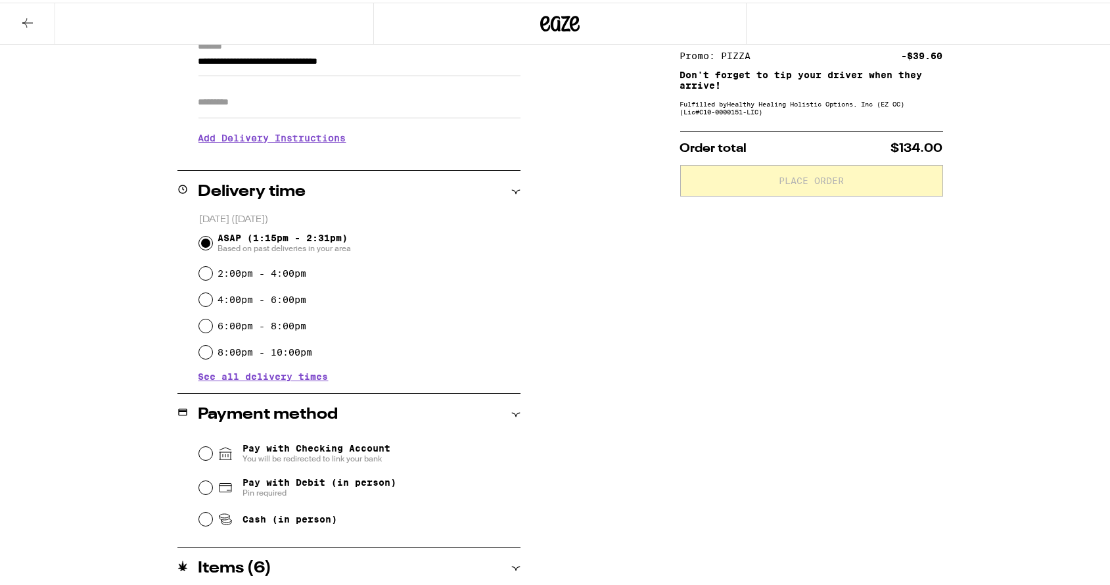
click at [242, 143] on h3 "Add Delivery Instructions" at bounding box center [360, 135] width 322 height 30
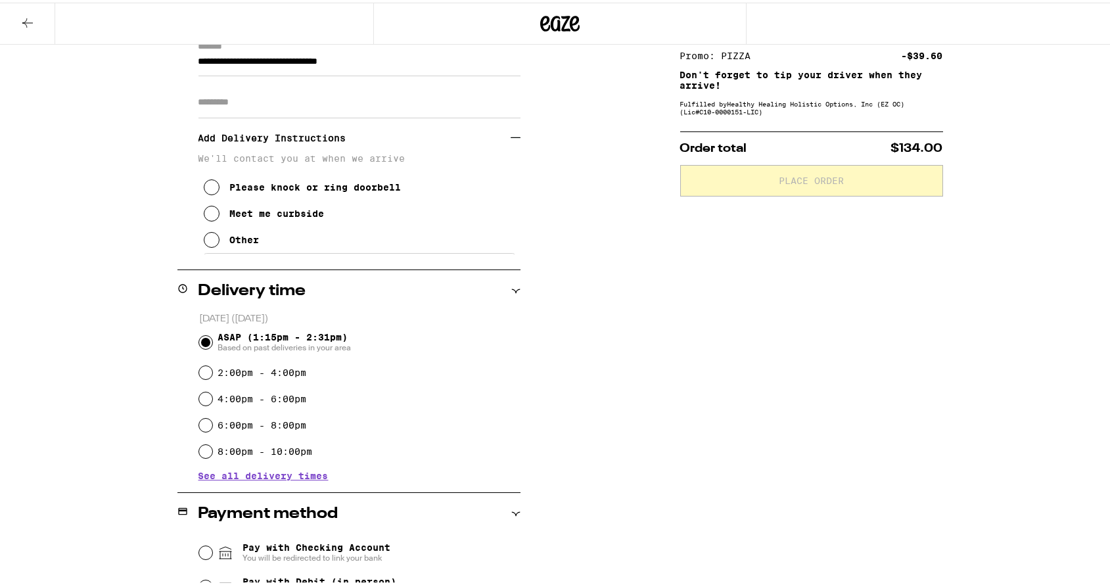
click at [248, 216] on div "Meet me curbside" at bounding box center [277, 211] width 95 height 11
click at [89, 235] on div "**********" at bounding box center [560, 465] width 947 height 1011
click at [284, 139] on h3 "Add Delivery Instructions" at bounding box center [355, 135] width 312 height 30
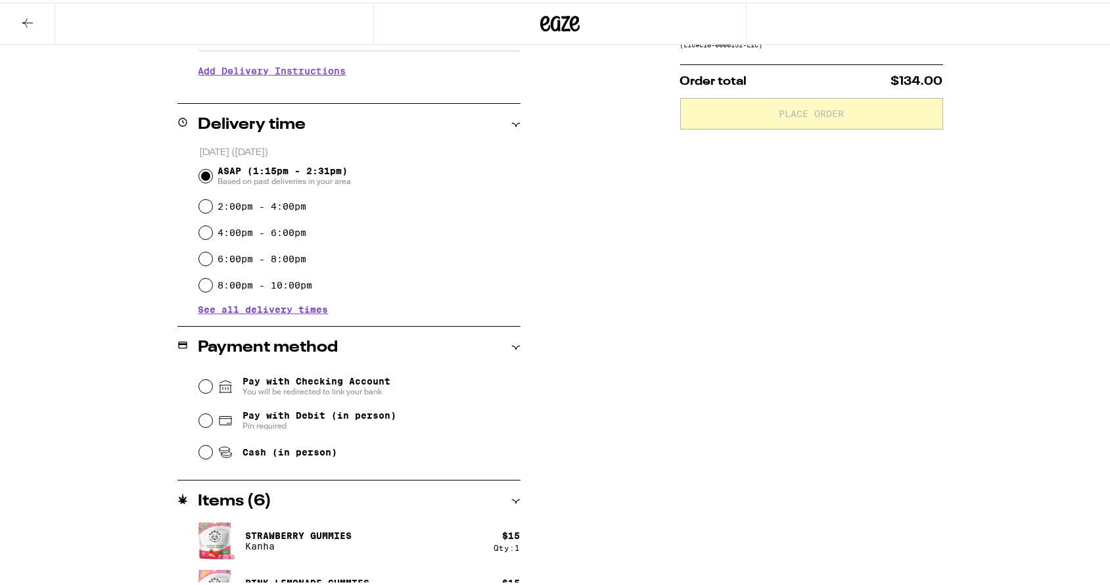
scroll to position [292, 0]
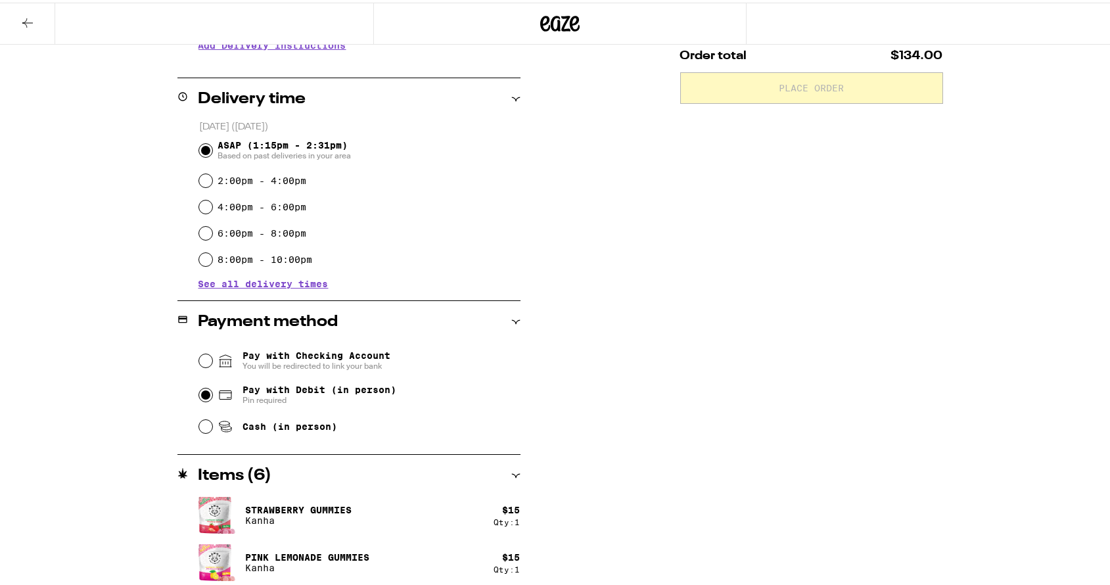
click at [204, 392] on input "Pay with Debit (in person) Pin required" at bounding box center [205, 392] width 13 height 13
radio input "true"
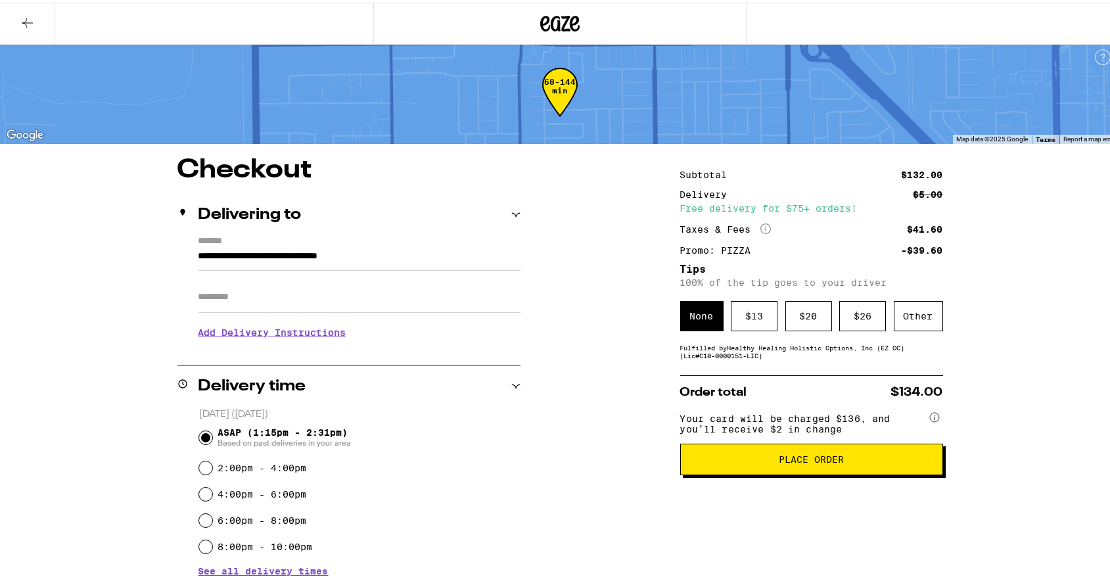
scroll to position [0, 0]
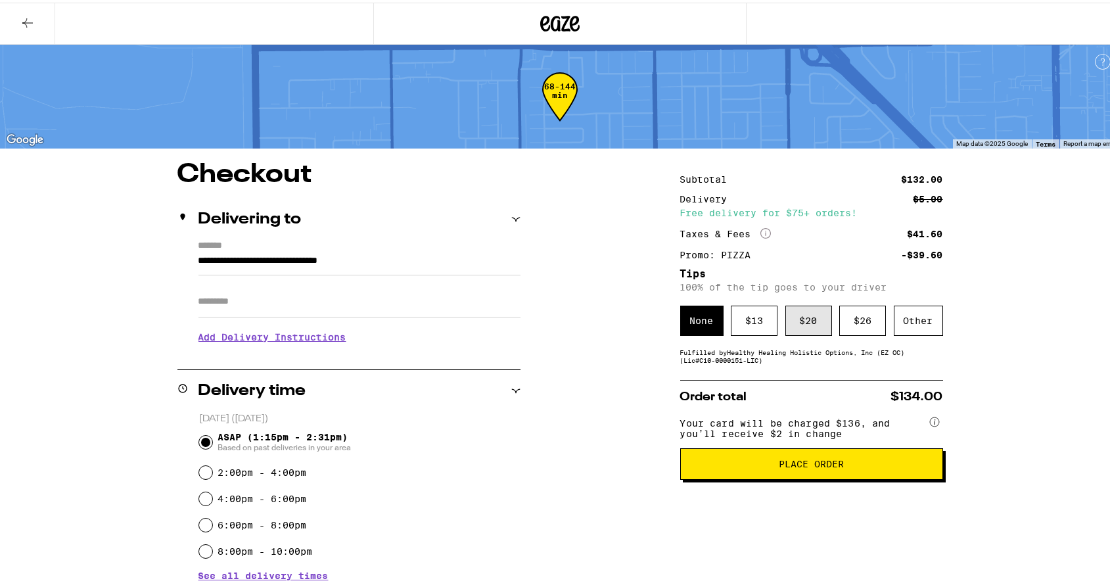
click at [807, 319] on div "$ 20" at bounding box center [809, 318] width 47 height 30
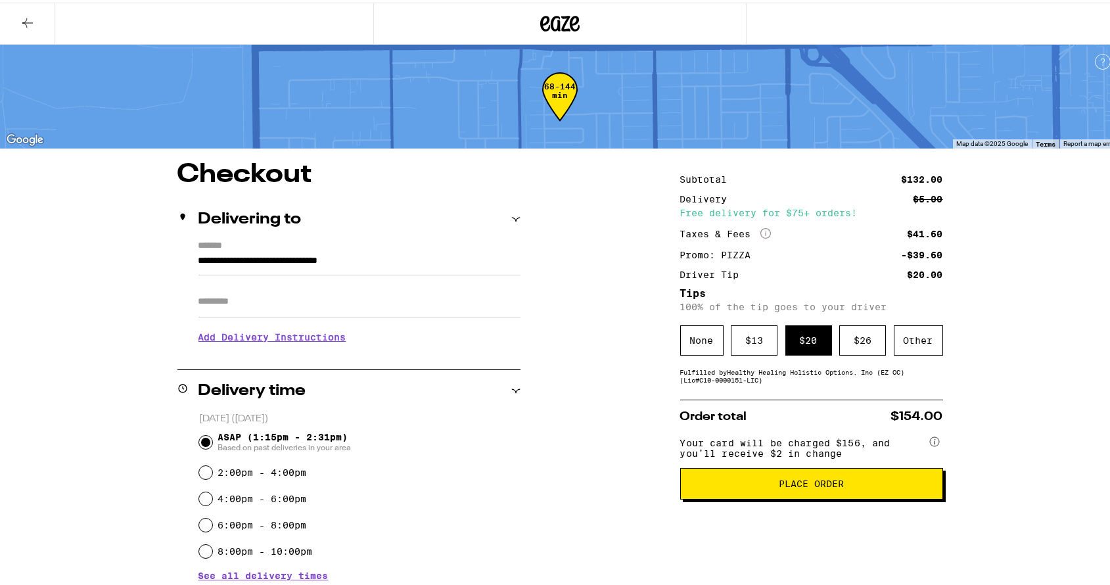
scroll to position [60, 0]
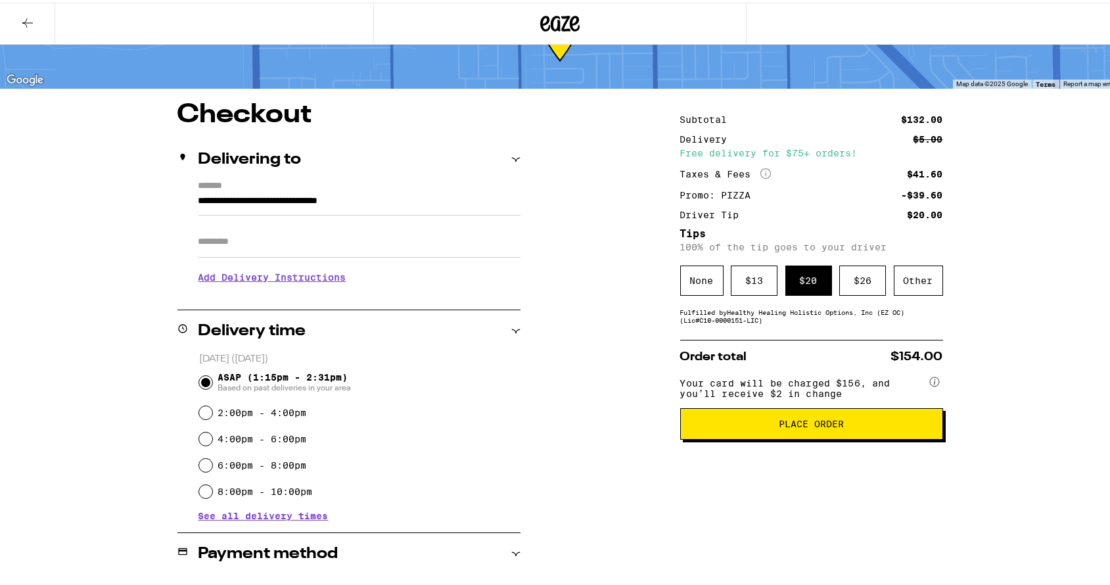
click at [808, 426] on span "Place Order" at bounding box center [811, 421] width 65 height 9
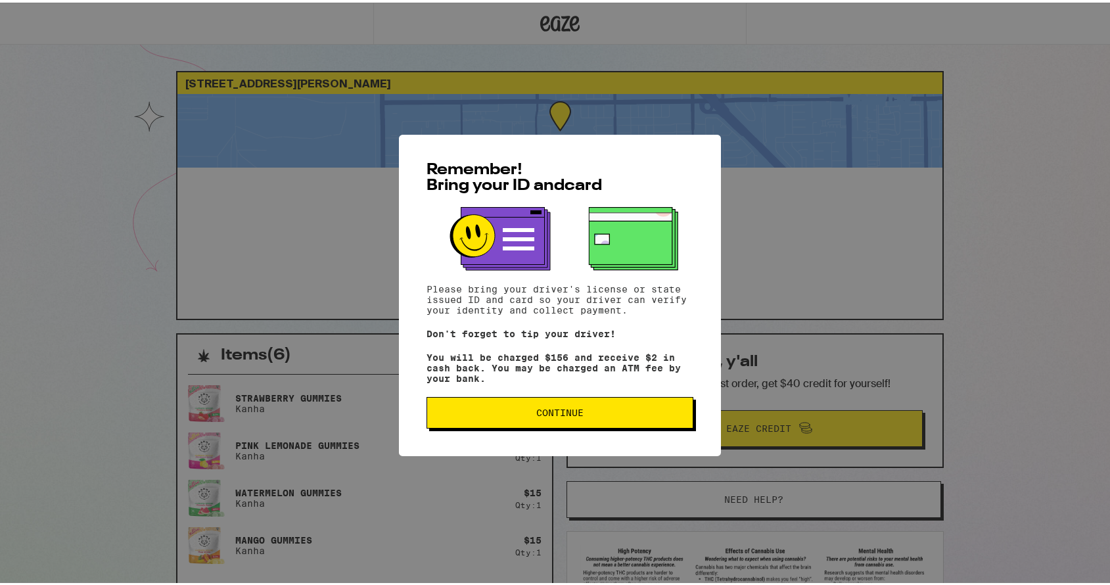
click at [530, 412] on span "Continue" at bounding box center [560, 410] width 245 height 9
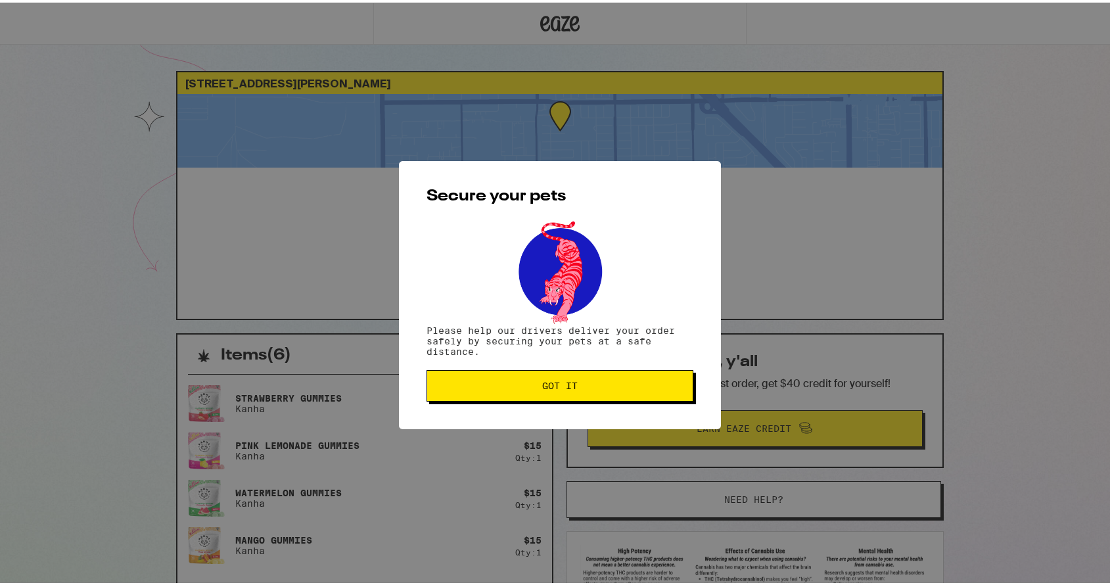
click at [550, 388] on span "Got it" at bounding box center [559, 383] width 35 height 9
